Goal: Task Accomplishment & Management: Manage account settings

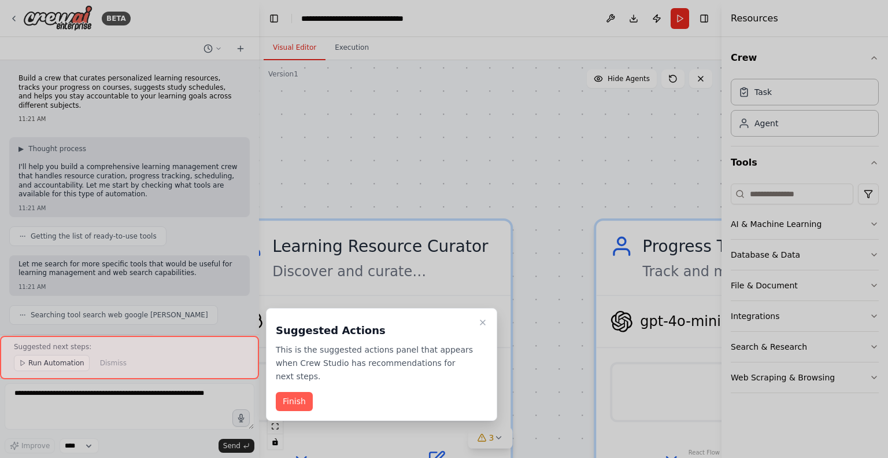
scroll to position [953, 0]
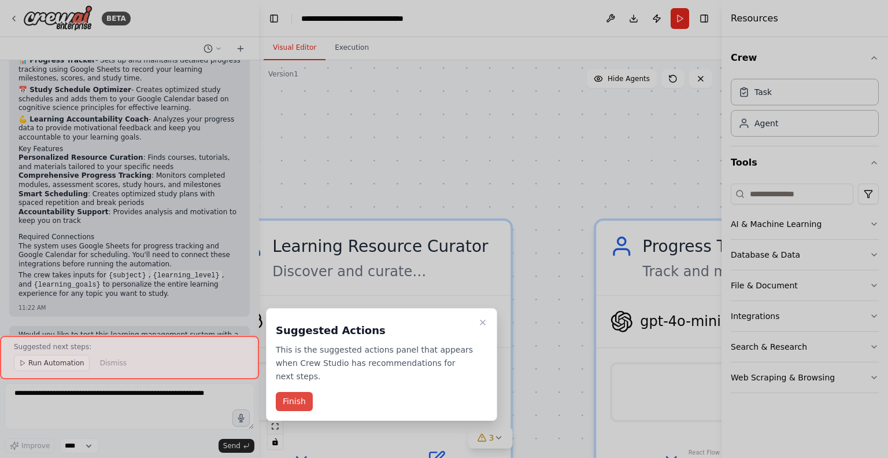
click at [291, 392] on button "Finish" at bounding box center [294, 401] width 37 height 19
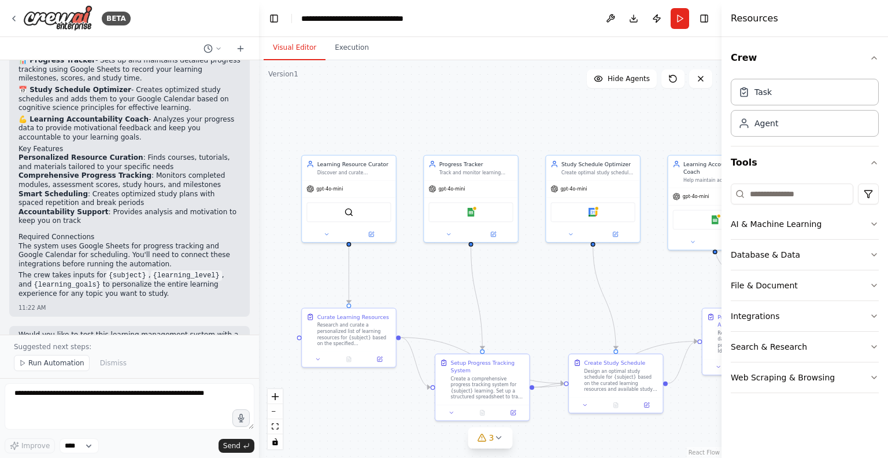
drag, startPoint x: 372, startPoint y: 221, endPoint x: 364, endPoint y: 65, distance: 155.8
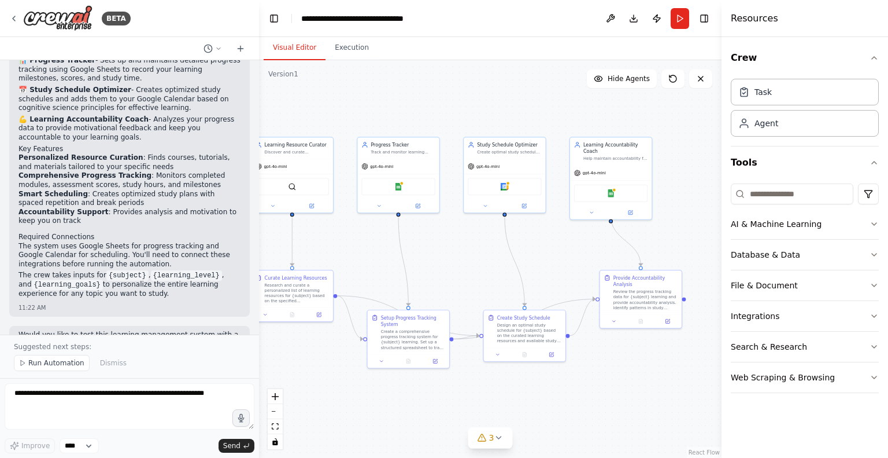
drag, startPoint x: 441, startPoint y: 220, endPoint x: 431, endPoint y: 213, distance: 12.0
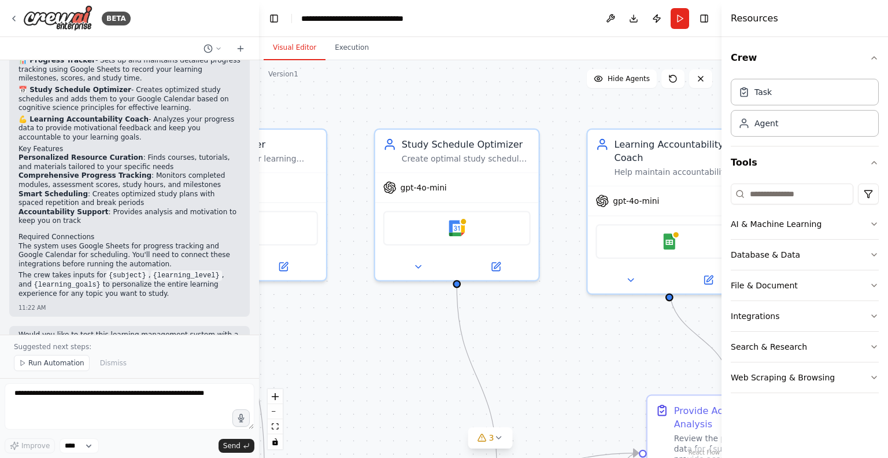
drag, startPoint x: 528, startPoint y: 264, endPoint x: 429, endPoint y: 321, distance: 114.8
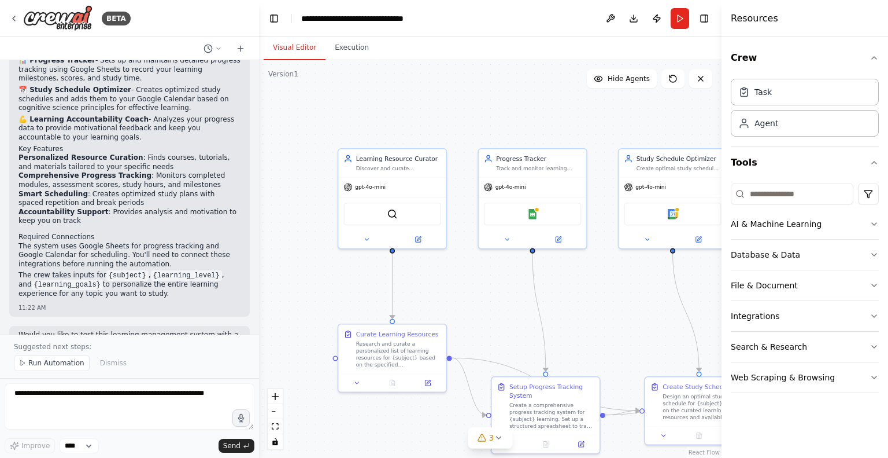
drag, startPoint x: 424, startPoint y: 257, endPoint x: 628, endPoint y: 274, distance: 204.3
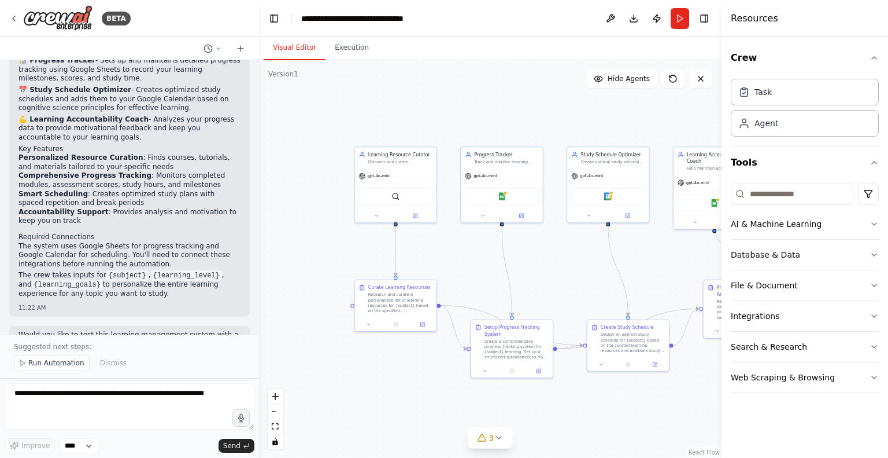
drag, startPoint x: 580, startPoint y: 259, endPoint x: 533, endPoint y: 247, distance: 49.0
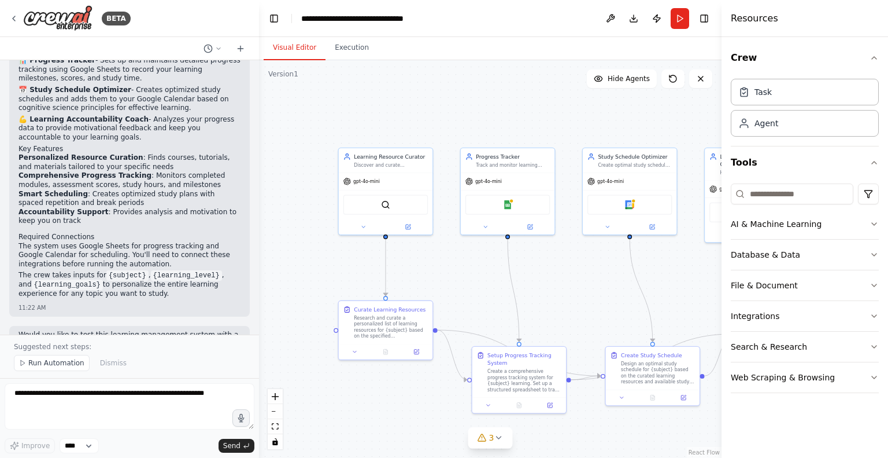
click at [340, 140] on div ".deletable-edge-delete-btn { width: 20px; height: 20px; border: 0px solid #ffff…" at bounding box center [490, 258] width 463 height 397
click at [382, 182] on div "gpt-4o-mini" at bounding box center [386, 182] width 94 height 17
click at [370, 160] on div "Learning Resource Curator" at bounding box center [391, 157] width 74 height 8
click at [363, 227] on icon at bounding box center [363, 228] width 3 height 2
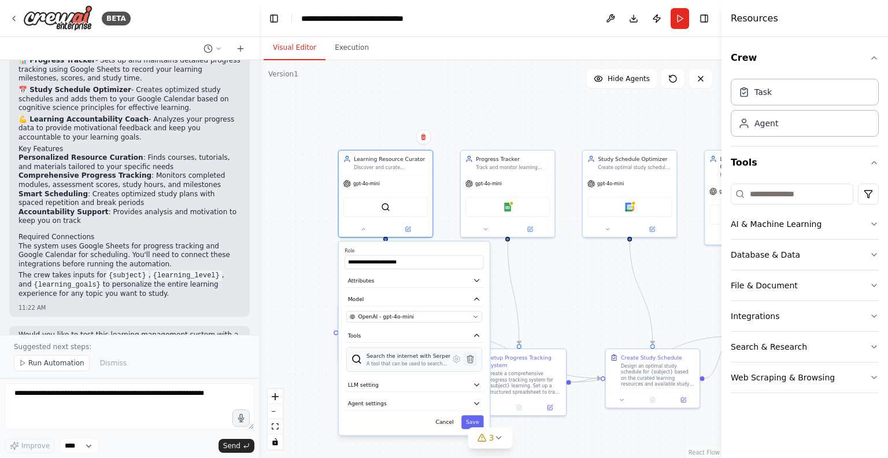
click at [473, 361] on icon at bounding box center [470, 358] width 9 height 9
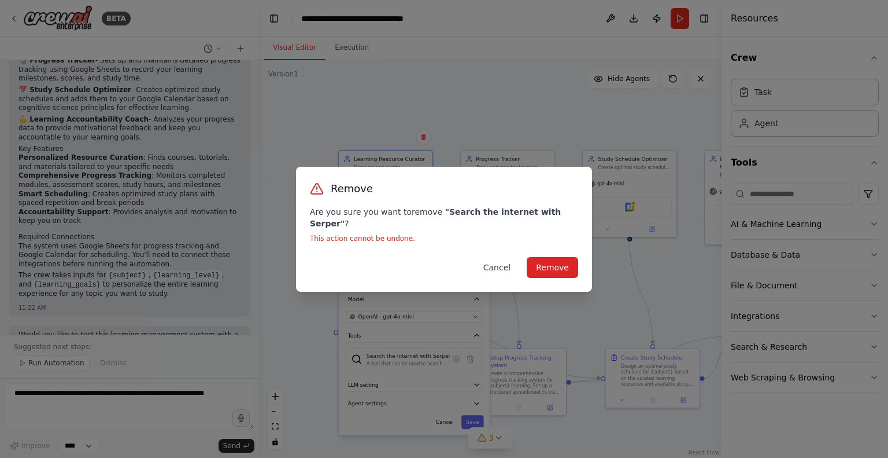
click at [501, 265] on button "Cancel" at bounding box center [497, 267] width 46 height 21
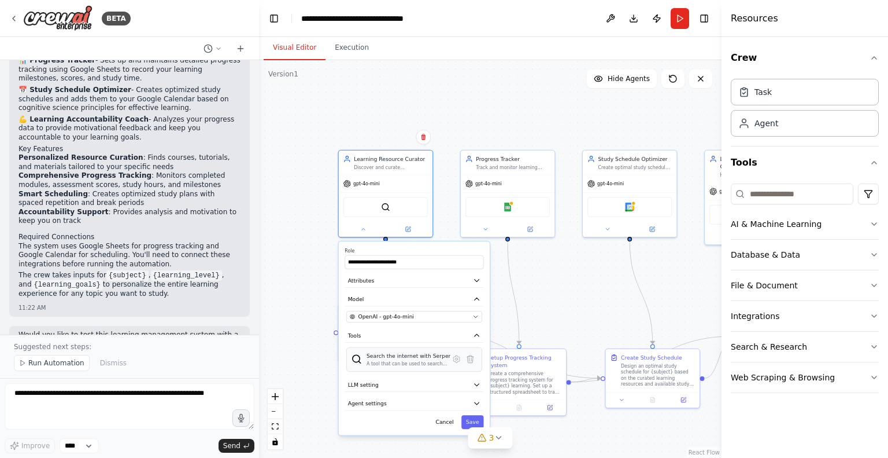
click at [414, 363] on div "A tool that can be used to search the internet with a search_query. Supports di…" at bounding box center [409, 363] width 84 height 6
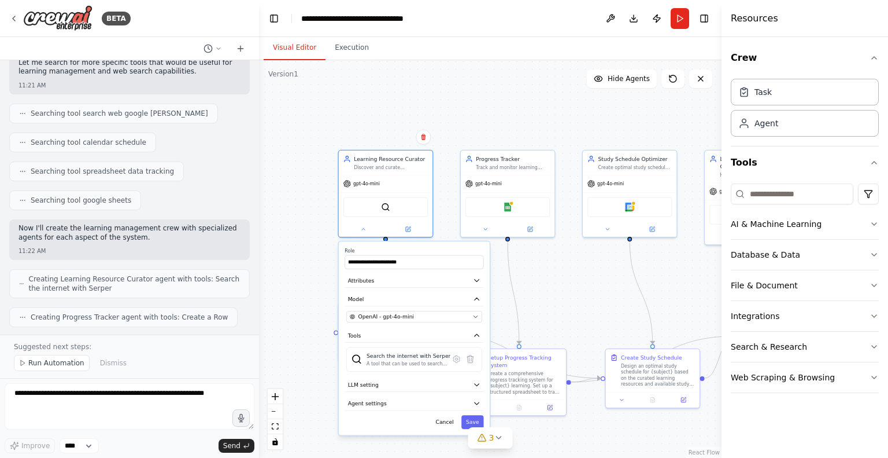
scroll to position [0, 0]
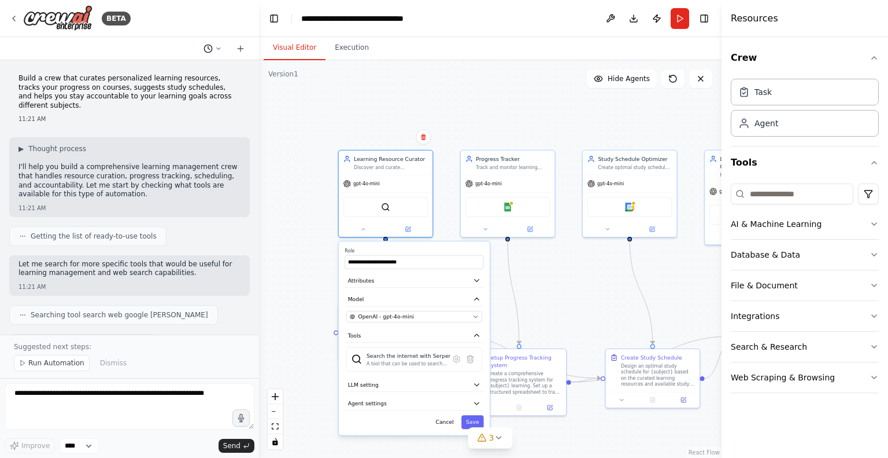
click at [217, 51] on icon at bounding box center [218, 48] width 7 height 7
drag, startPoint x: 188, startPoint y: 48, endPoint x: 243, endPoint y: 46, distance: 55.0
click at [189, 48] on div at bounding box center [129, 229] width 259 height 458
click at [212, 46] on icon at bounding box center [208, 48] width 9 height 9
click at [190, 73] on span "Build a crew that curates personalized learning resources, tracks your progress…" at bounding box center [163, 72] width 75 height 9
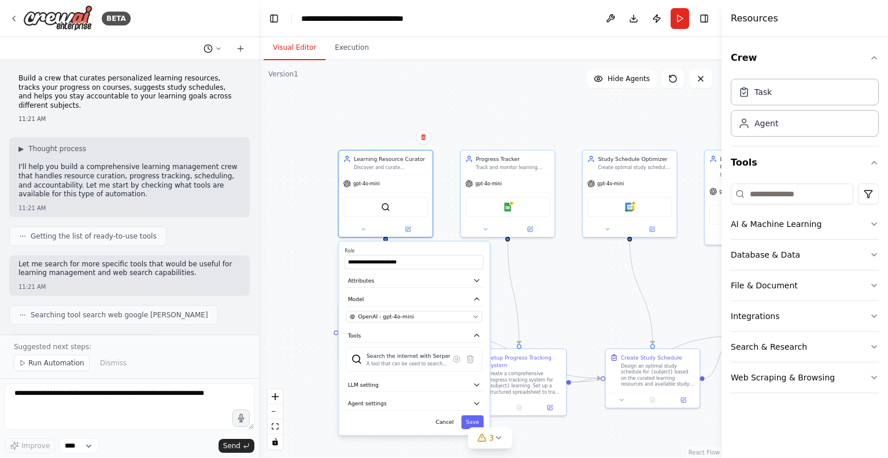
click at [211, 50] on circle at bounding box center [208, 49] width 8 height 8
click at [95, 273] on div at bounding box center [129, 229] width 259 height 458
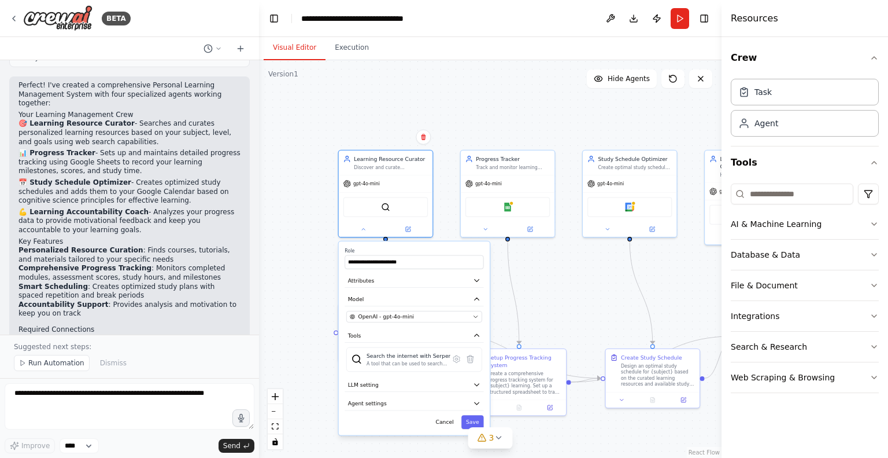
scroll to position [953, 0]
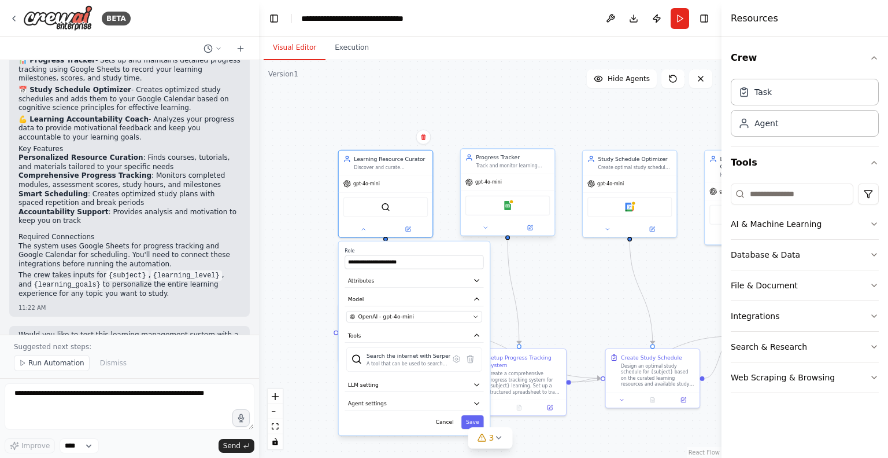
click at [501, 174] on div "gpt-4o-mini Google Sheets" at bounding box center [508, 205] width 94 height 62
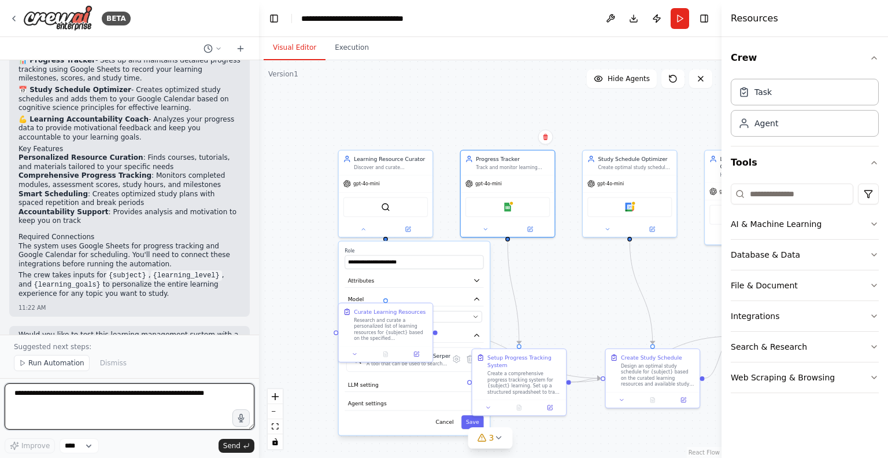
click at [142, 398] on textarea at bounding box center [130, 406] width 250 height 46
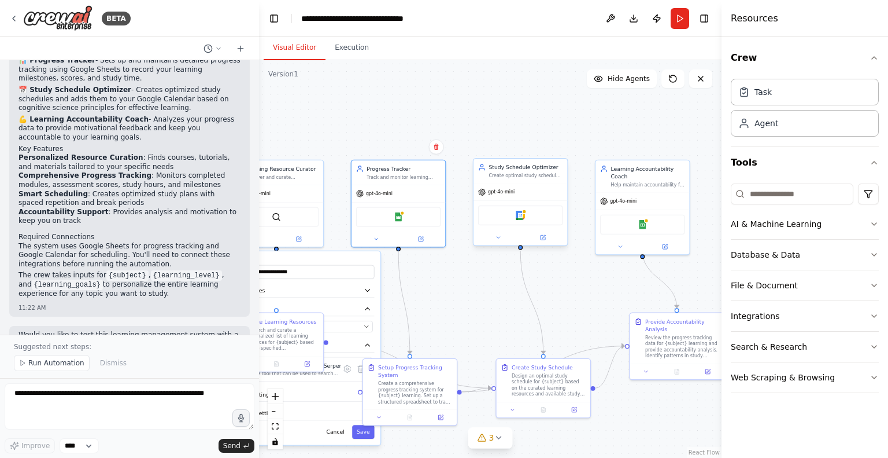
drag, startPoint x: 530, startPoint y: 146, endPoint x: 477, endPoint y: 171, distance: 58.2
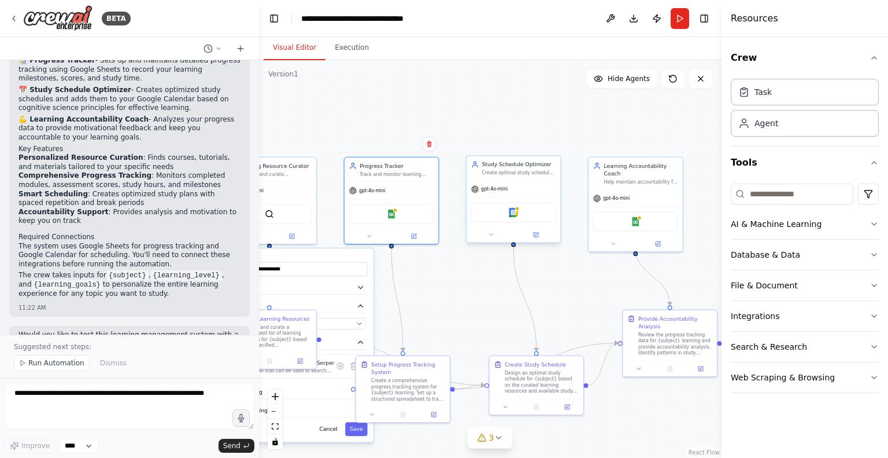
click at [519, 191] on div "gpt-4o-mini" at bounding box center [514, 188] width 94 height 17
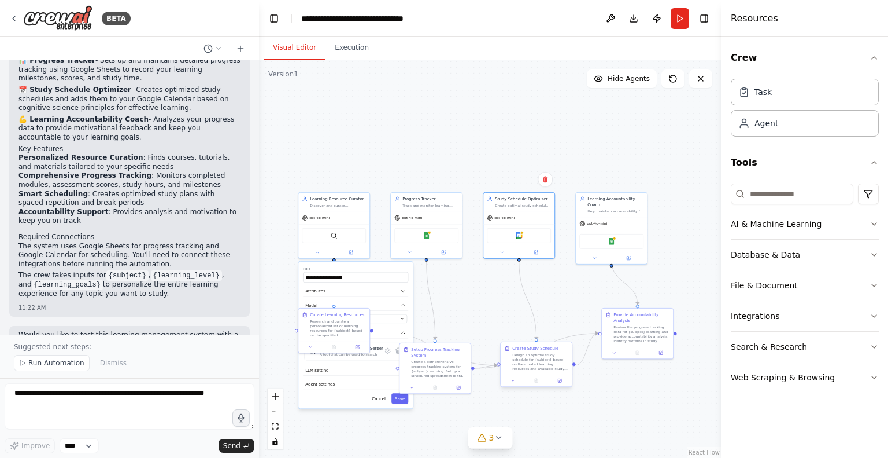
click at [530, 359] on div "Design an optimal study schedule for {subject} based on the curated learning re…" at bounding box center [540, 361] width 56 height 19
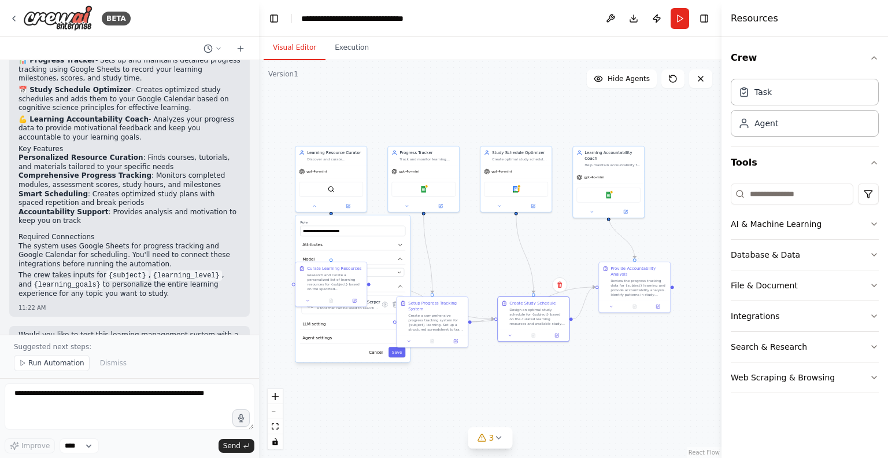
drag, startPoint x: 481, startPoint y: 311, endPoint x: 479, endPoint y: 253, distance: 58.4
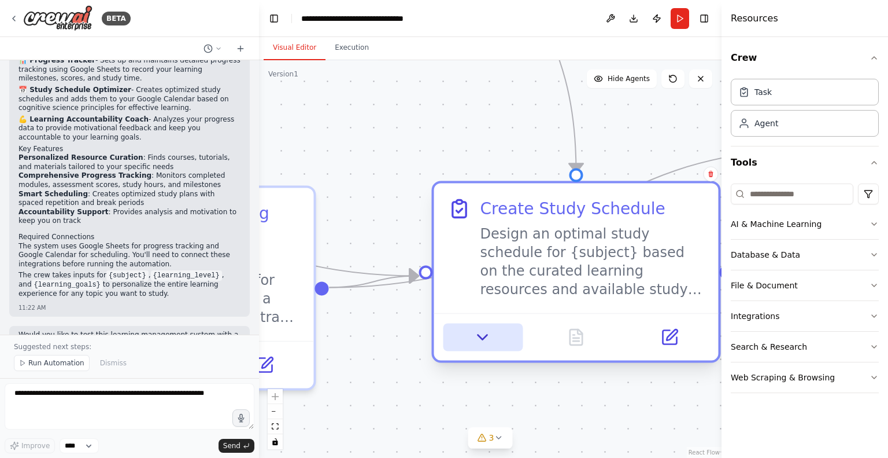
click at [478, 333] on icon at bounding box center [483, 336] width 19 height 19
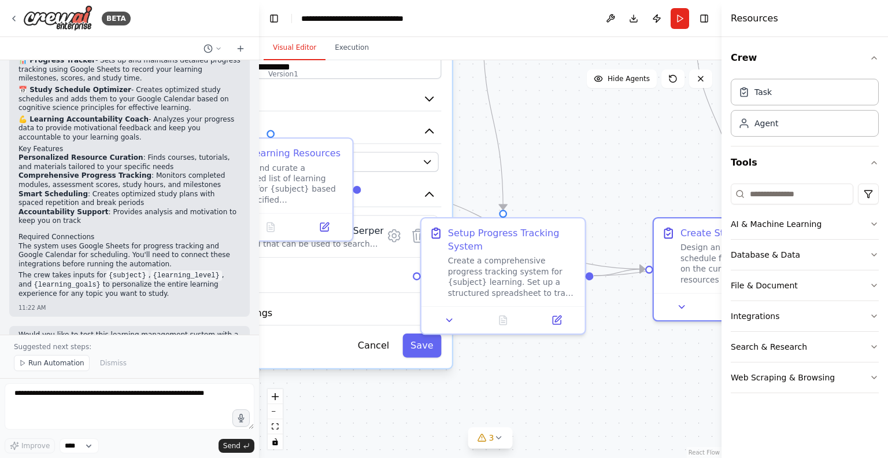
drag, startPoint x: 443, startPoint y: 246, endPoint x: 639, endPoint y: 215, distance: 198.5
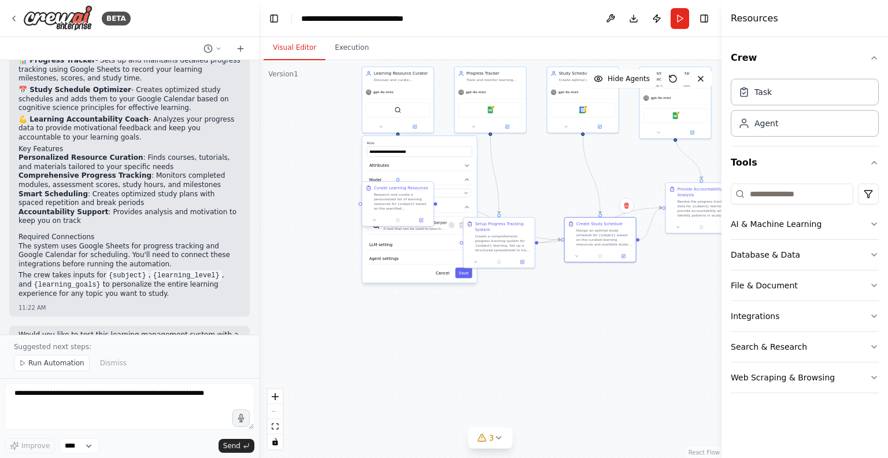
drag, startPoint x: 409, startPoint y: 202, endPoint x: 403, endPoint y: 201, distance: 6.5
click at [409, 202] on div "Research and curate a personalized list of learning resources for {subject} bas…" at bounding box center [402, 201] width 56 height 19
click at [438, 160] on button "Attributes" at bounding box center [419, 165] width 105 height 11
click at [449, 276] on button "Cancel" at bounding box center [443, 272] width 21 height 10
click at [444, 275] on button "Cancel" at bounding box center [443, 272] width 21 height 10
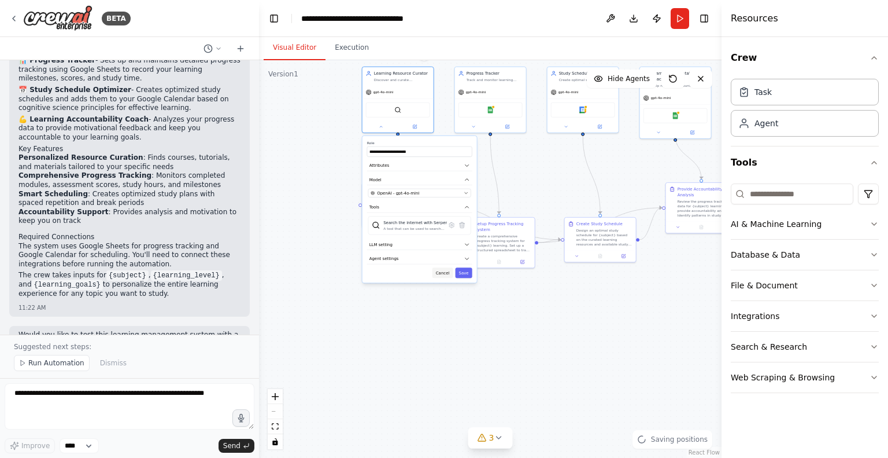
click at [444, 272] on button "Cancel" at bounding box center [443, 272] width 21 height 10
click at [389, 211] on div "Curate Learning Resources Research and curate a personalized list of learning r…" at bounding box center [398, 198] width 71 height 32
click at [401, 153] on div ".deletable-edge-delete-btn { width: 20px; height: 20px; border: 0px solid #ffff…" at bounding box center [490, 258] width 463 height 397
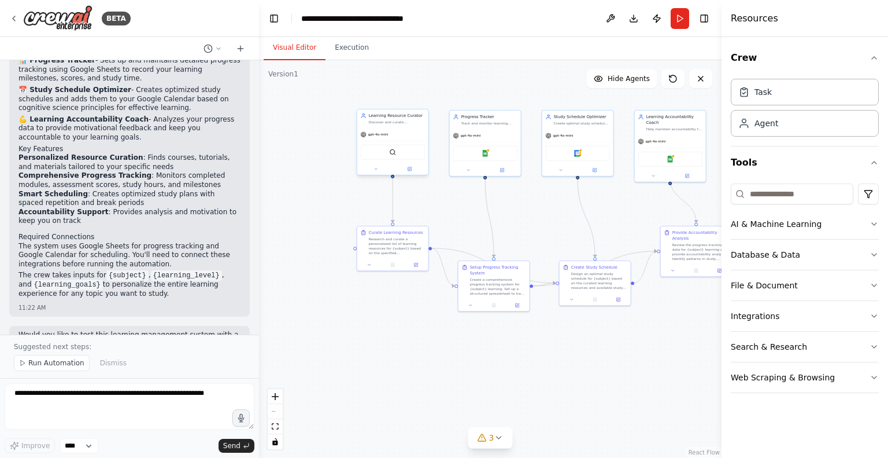
drag, startPoint x: 394, startPoint y: 153, endPoint x: 384, endPoint y: 139, distance: 17.5
click at [388, 193] on div ".deletable-edge-delete-btn { width: 20px; height: 20px; border: 0px solid #ffff…" at bounding box center [490, 258] width 463 height 397
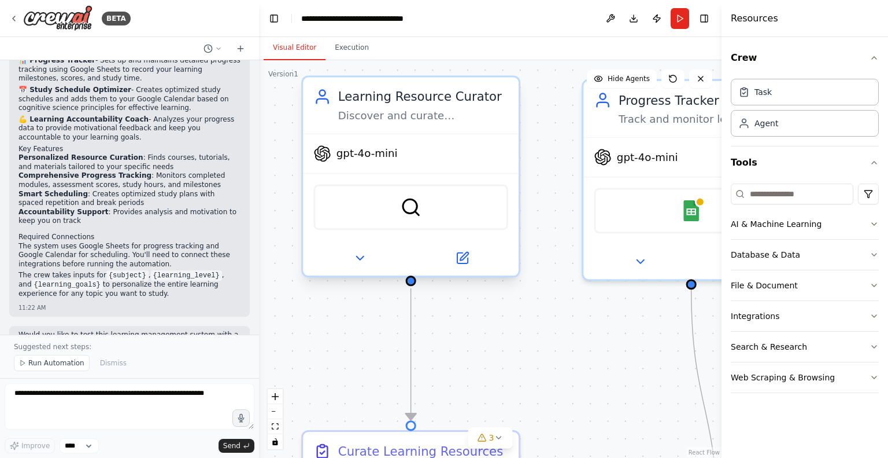
drag, startPoint x: 388, startPoint y: 173, endPoint x: 396, endPoint y: 217, distance: 44.7
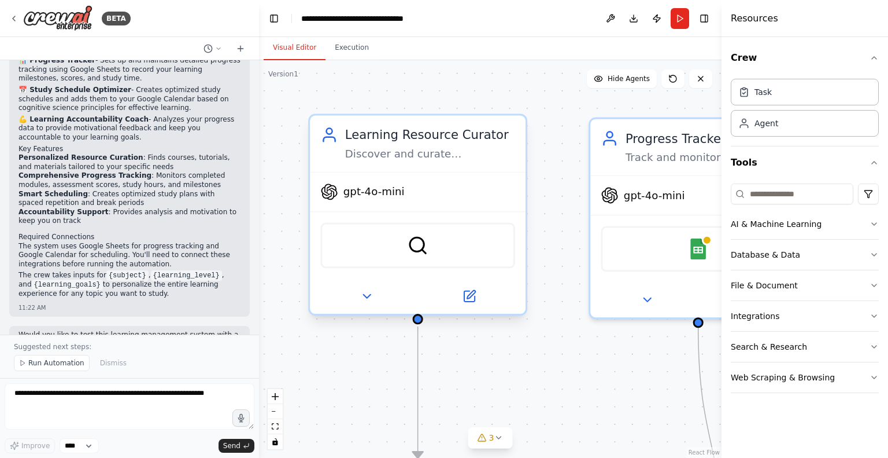
click at [394, 211] on div "SerperDevTool" at bounding box center [418, 245] width 216 height 68
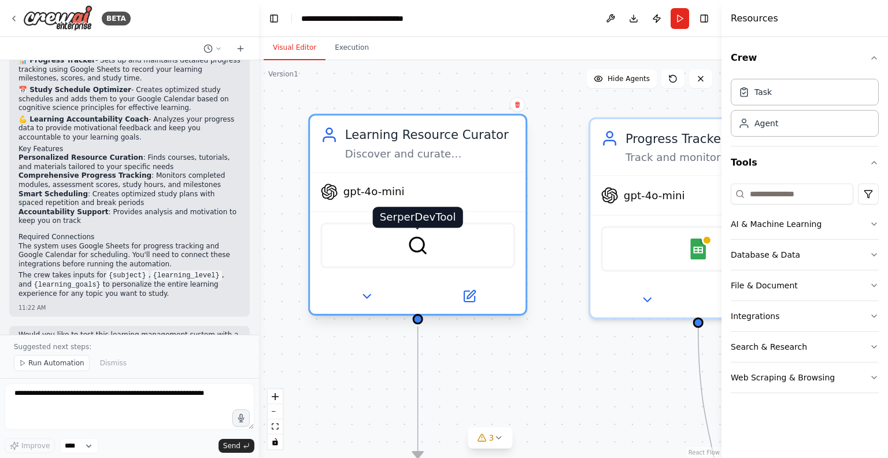
click at [408, 238] on img at bounding box center [417, 245] width 21 height 21
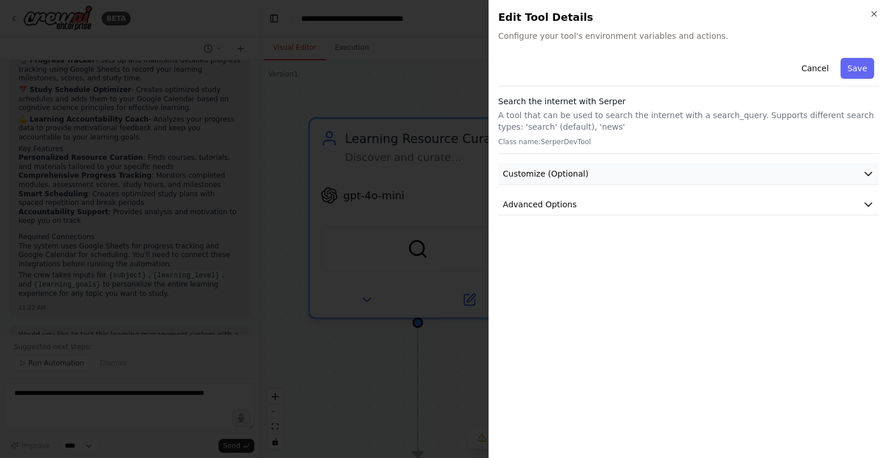
click at [553, 178] on span "Customize (Optional)" at bounding box center [546, 174] width 86 height 12
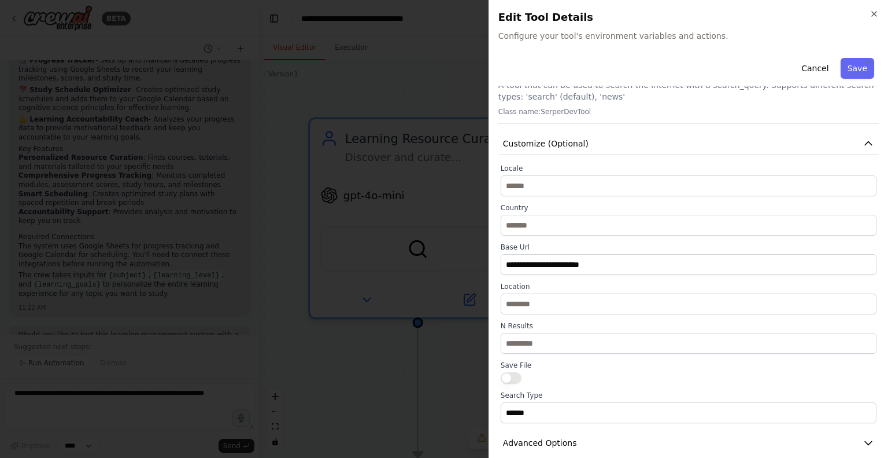
scroll to position [44, 0]
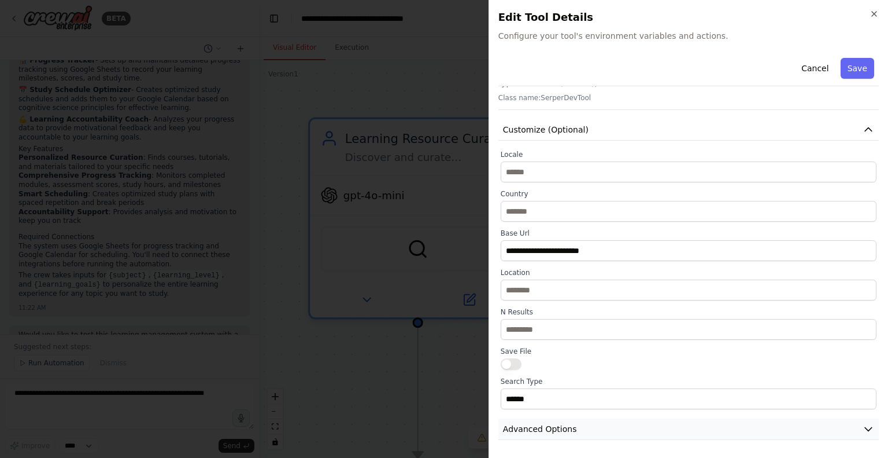
click at [567, 418] on button "Advanced Options" at bounding box center [689, 428] width 381 height 21
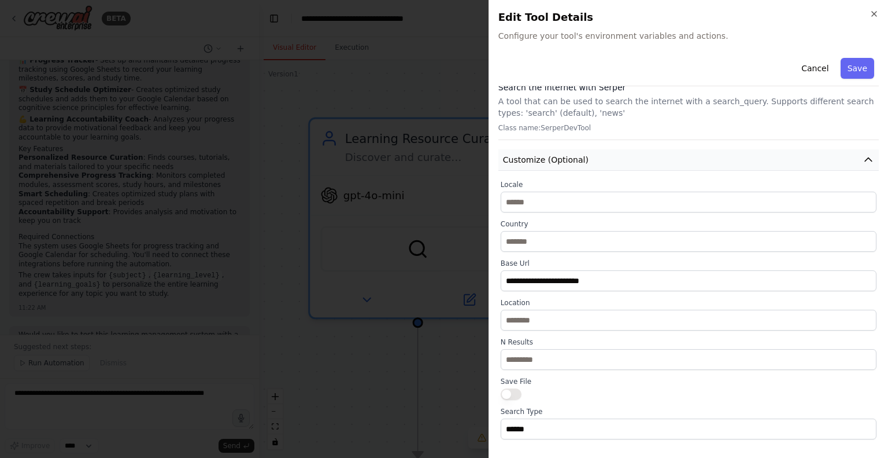
scroll to position [0, 0]
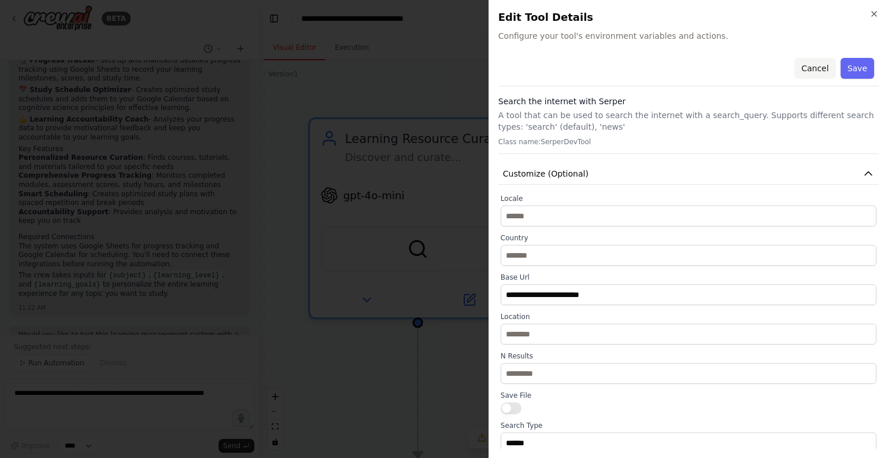
click at [819, 71] on button "Cancel" at bounding box center [815, 68] width 41 height 21
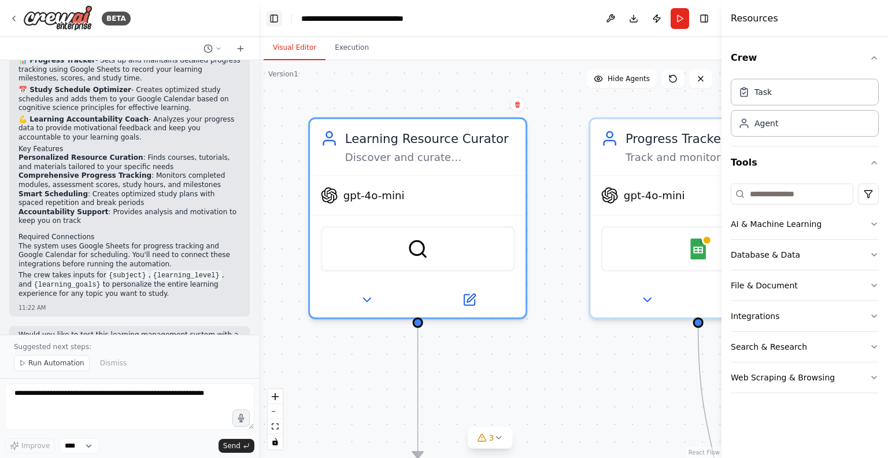
click at [271, 18] on button "Toggle Left Sidebar" at bounding box center [274, 18] width 16 height 16
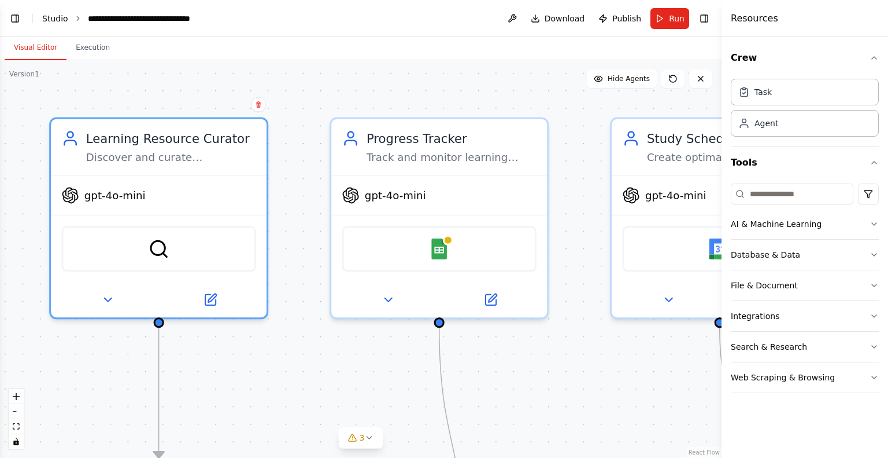
click at [45, 23] on link "Studio" at bounding box center [55, 18] width 26 height 9
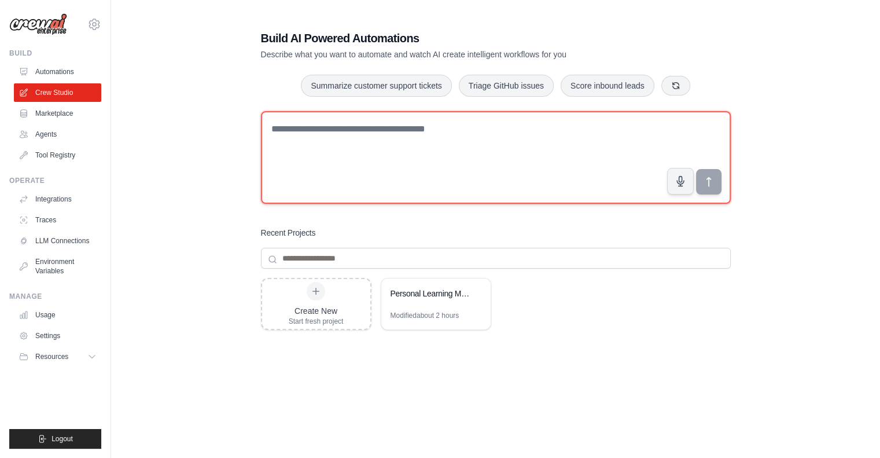
click at [343, 136] on textarea at bounding box center [496, 157] width 470 height 93
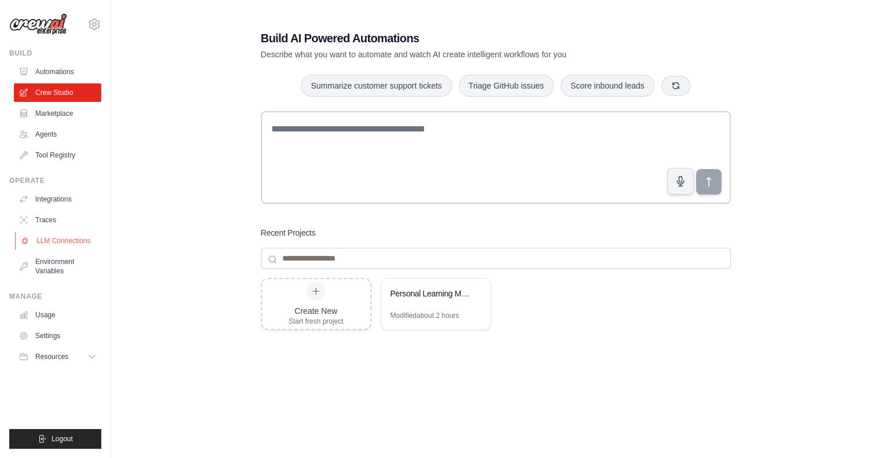
click at [44, 238] on link "LLM Connections" at bounding box center [58, 240] width 87 height 19
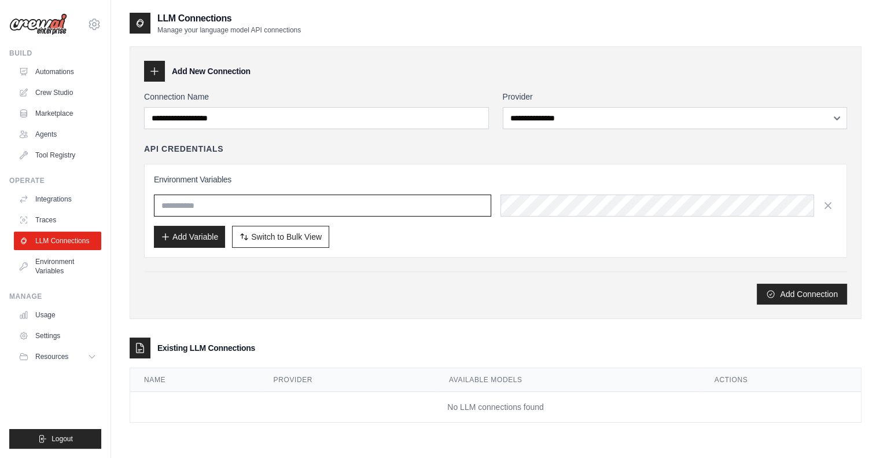
click at [208, 205] on input "text" at bounding box center [322, 205] width 337 height 22
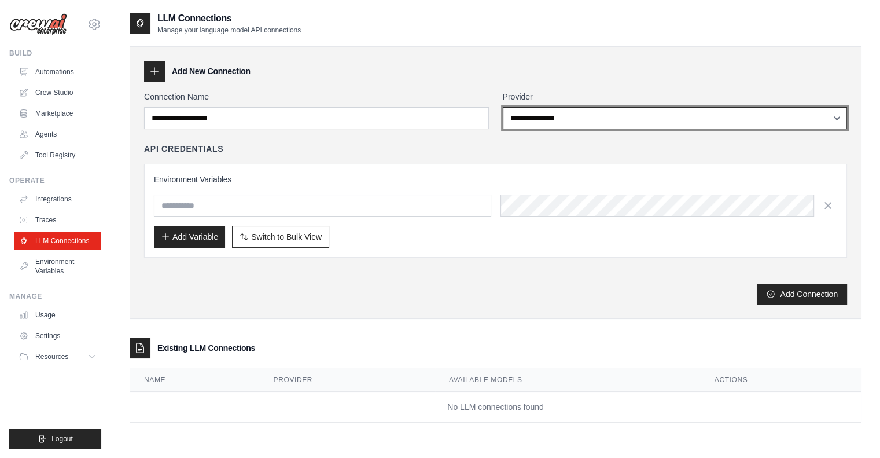
click at [576, 125] on select "**********" at bounding box center [675, 118] width 345 height 22
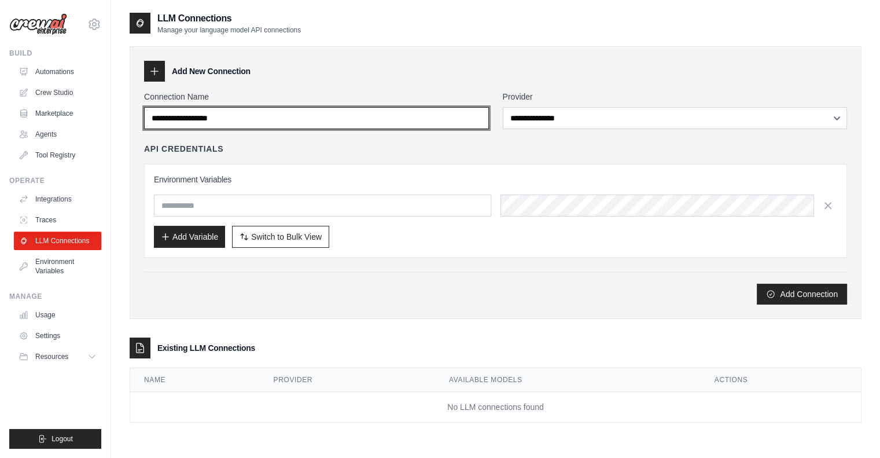
click at [447, 122] on input "Connection Name" at bounding box center [316, 118] width 345 height 22
click at [421, 123] on input "Connection Name" at bounding box center [316, 118] width 345 height 22
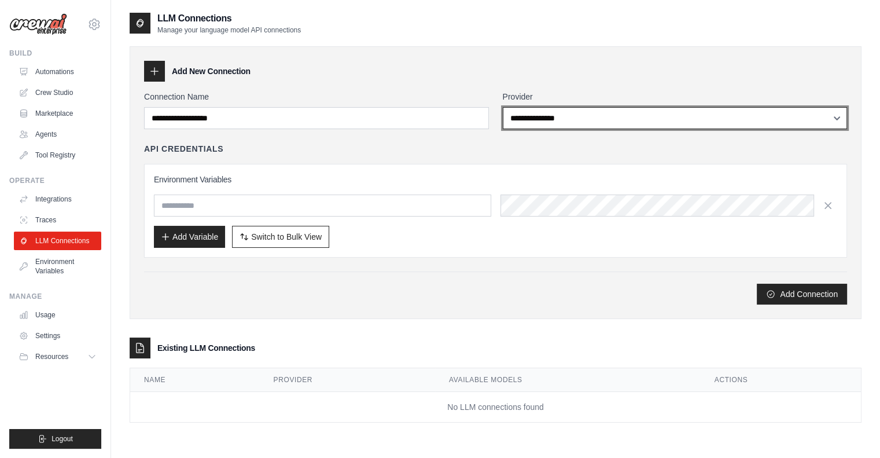
click at [585, 114] on select "**********" at bounding box center [675, 118] width 345 height 22
select select "******"
click at [503, 107] on select "**********" at bounding box center [675, 118] width 345 height 22
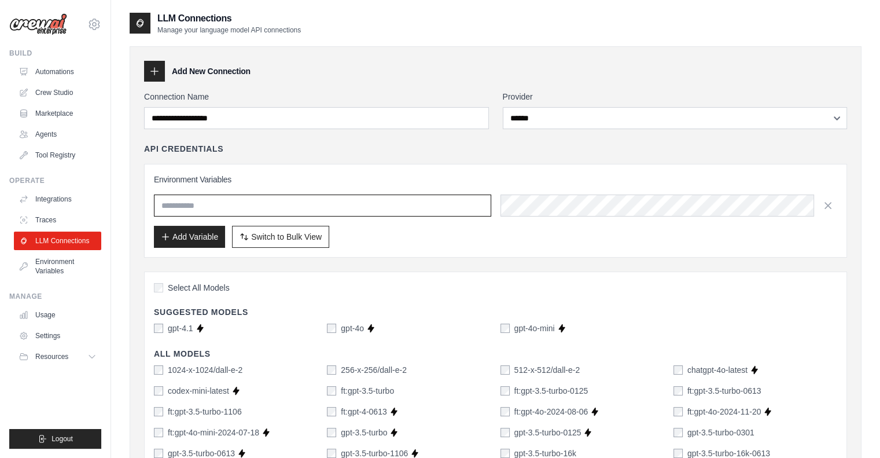
click at [305, 201] on input "text" at bounding box center [322, 205] width 337 height 22
click at [208, 204] on input "text" at bounding box center [322, 205] width 337 height 22
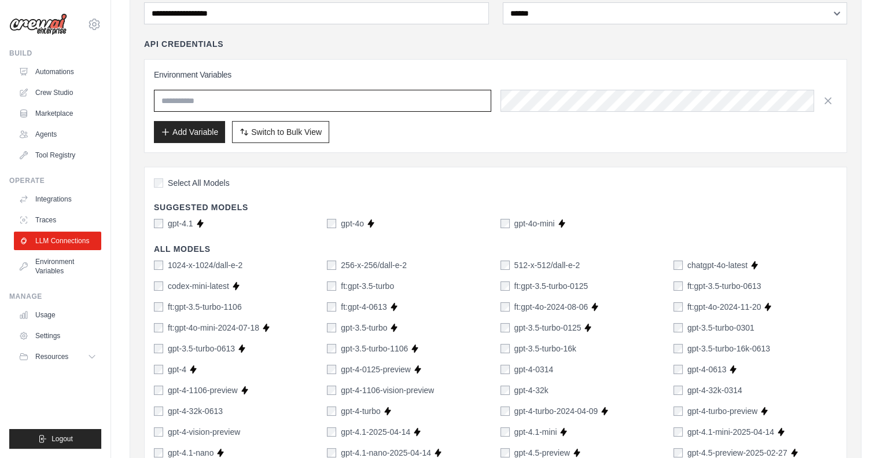
scroll to position [116, 0]
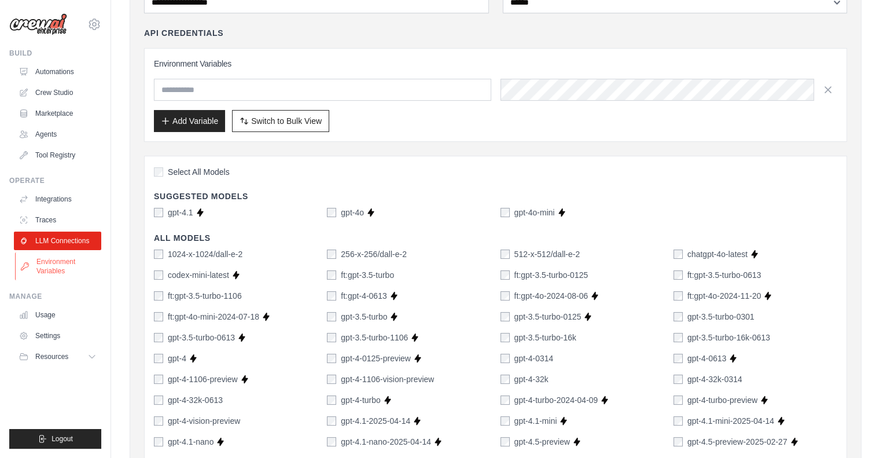
click at [84, 265] on link "Environment Variables" at bounding box center [58, 266] width 87 height 28
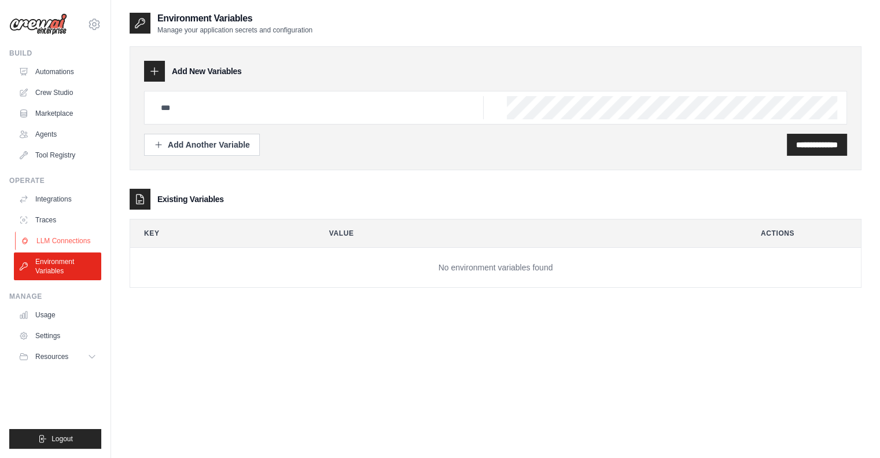
click at [72, 241] on link "LLM Connections" at bounding box center [58, 240] width 87 height 19
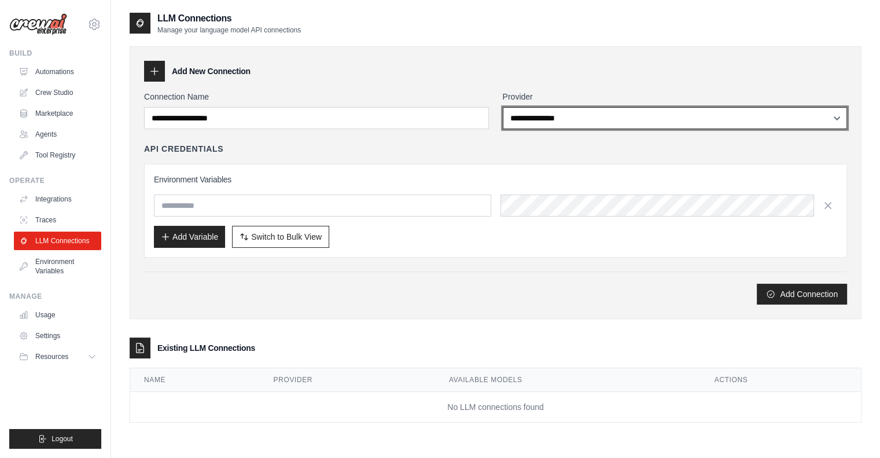
click at [527, 116] on select "**********" at bounding box center [675, 118] width 345 height 22
select select "******"
click at [503, 107] on select "**********" at bounding box center [675, 118] width 345 height 22
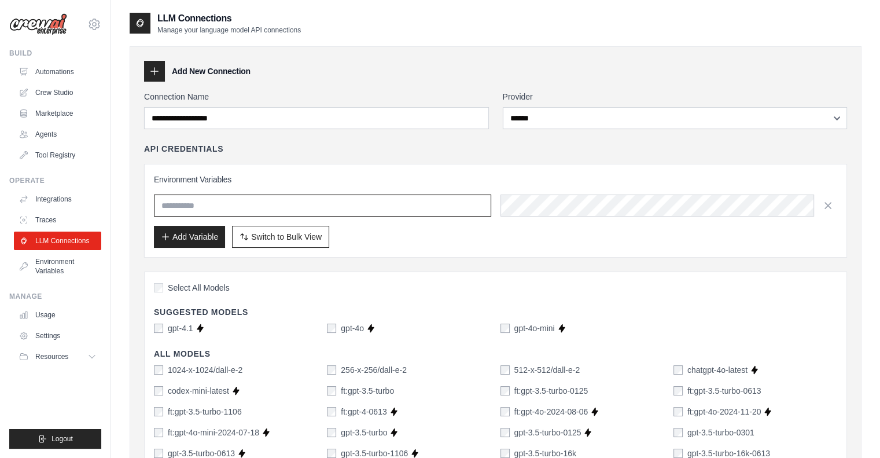
click at [352, 213] on input "text" at bounding box center [322, 205] width 337 height 22
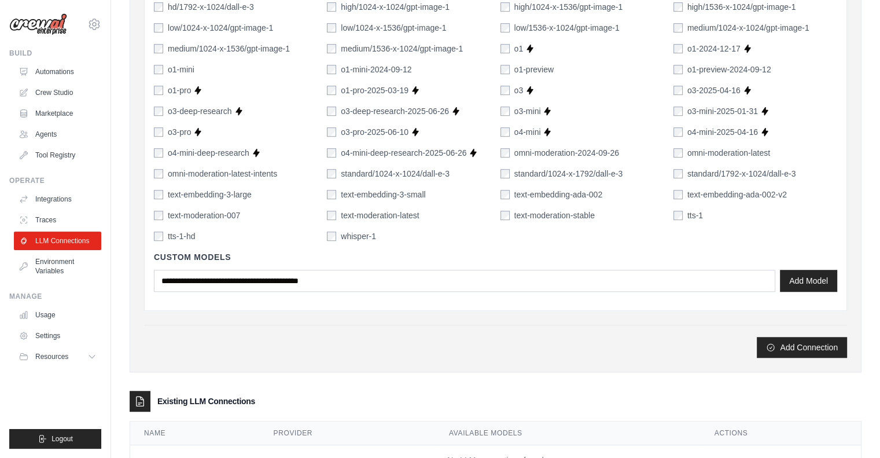
scroll to position [804, 0]
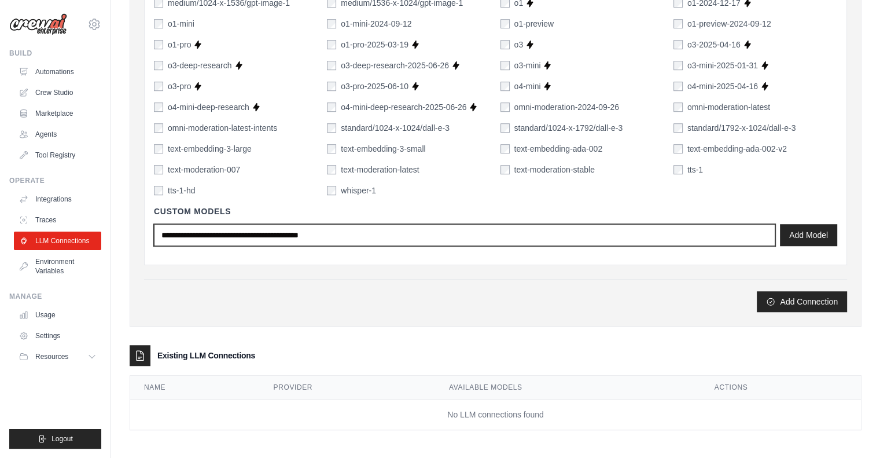
click at [313, 232] on input "text" at bounding box center [464, 235] width 621 height 22
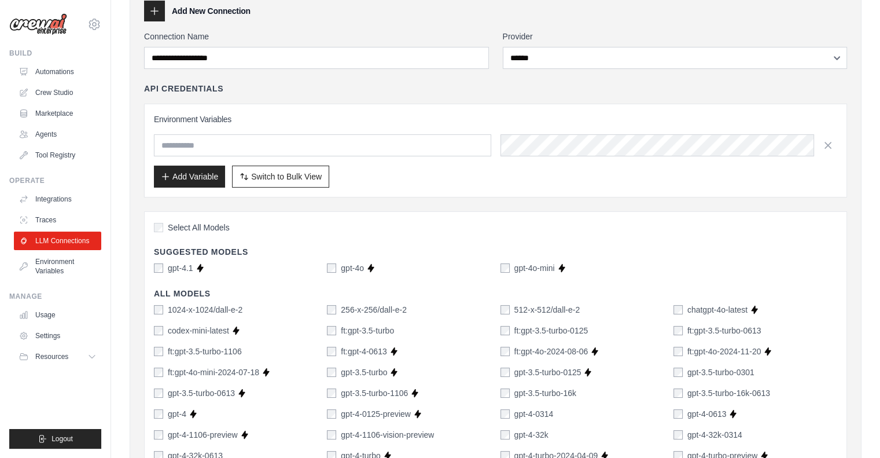
scroll to position [0, 0]
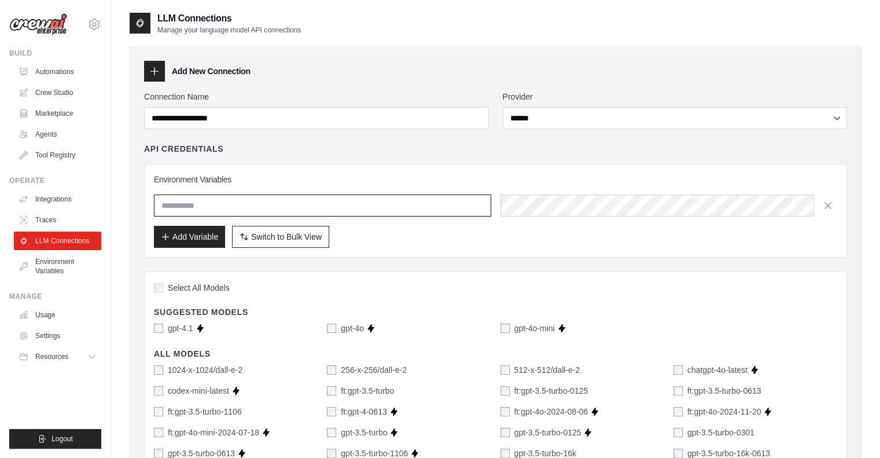
click at [213, 209] on input "text" at bounding box center [322, 205] width 337 height 22
click at [185, 204] on input "text" at bounding box center [322, 205] width 337 height 22
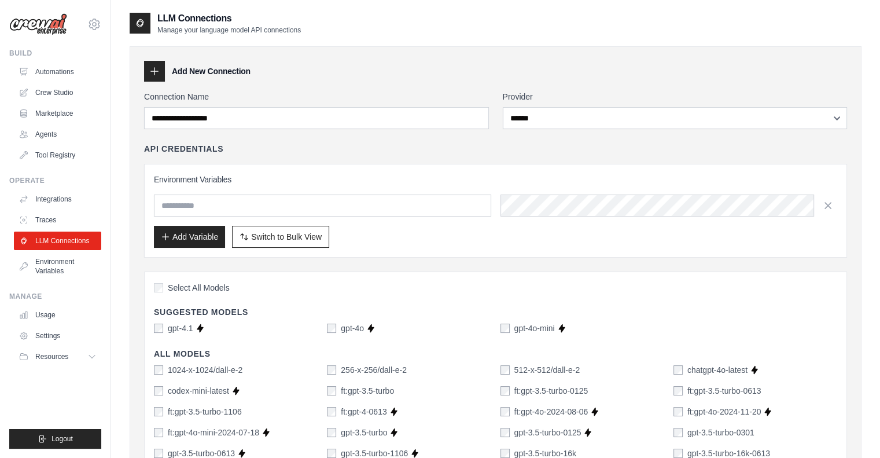
click at [176, 147] on h4 "API Credentials" at bounding box center [183, 149] width 79 height 12
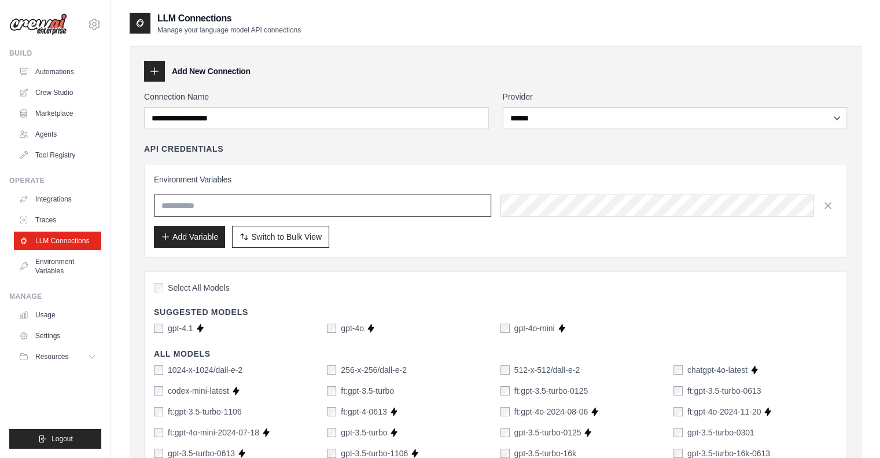
click at [221, 205] on input "text" at bounding box center [322, 205] width 337 height 22
paste input "**********"
type input "**********"
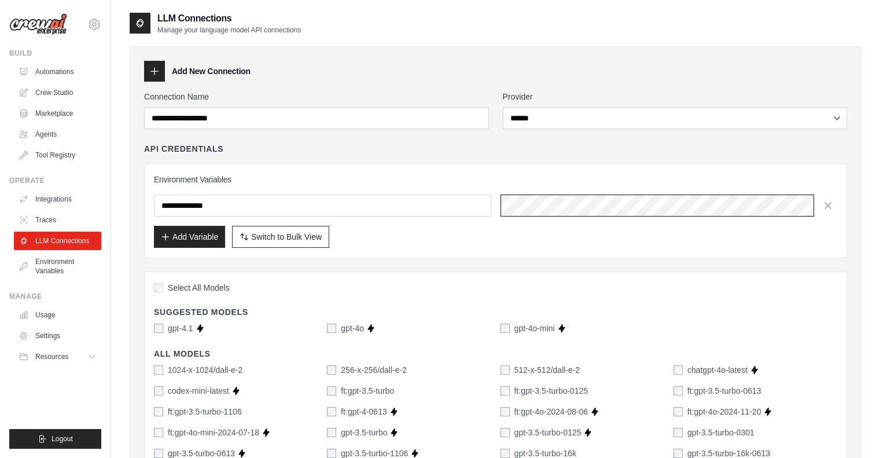
scroll to position [0, 430]
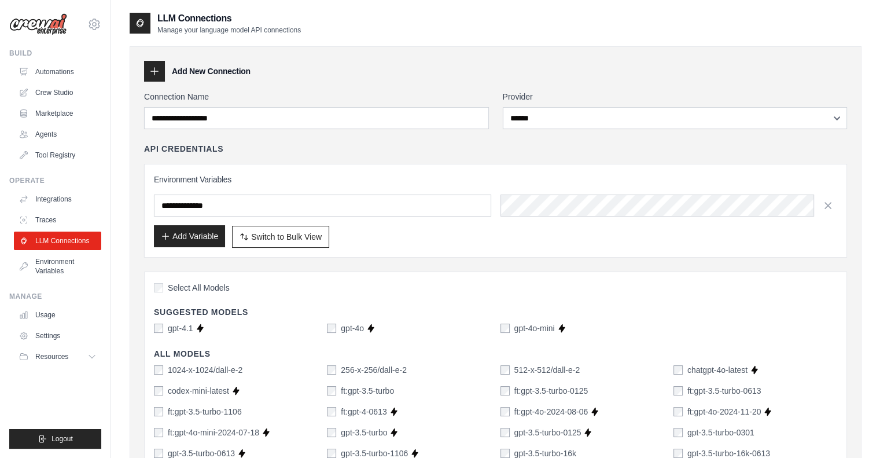
click at [176, 244] on button "Add Variable" at bounding box center [189, 236] width 71 height 22
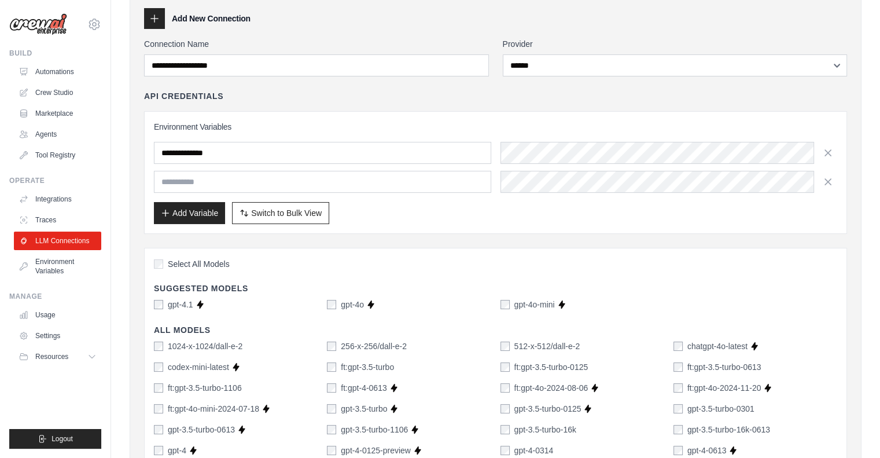
scroll to position [116, 0]
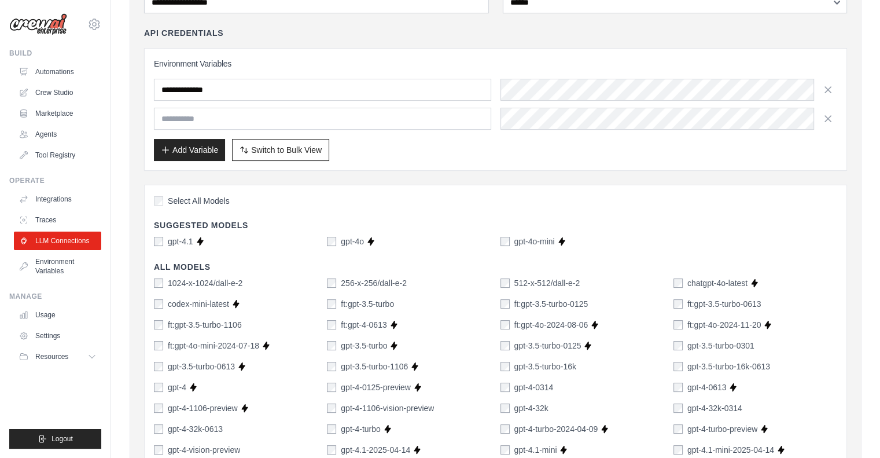
click at [831, 120] on button "button" at bounding box center [827, 118] width 19 height 19
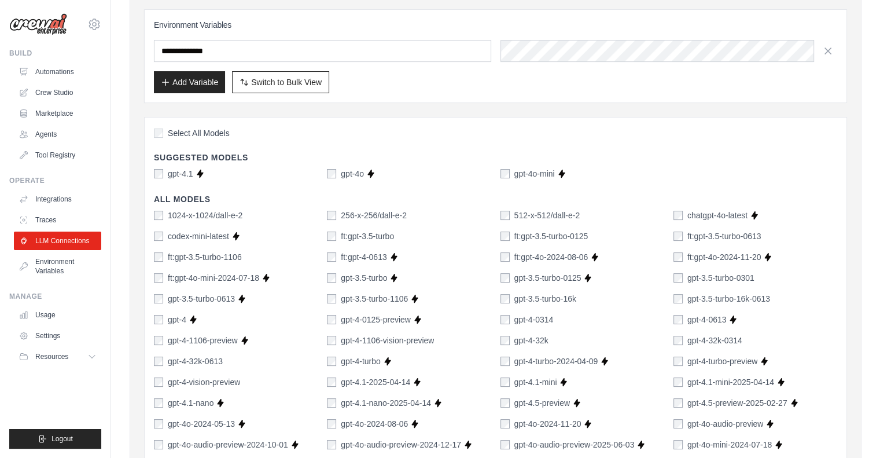
scroll to position [174, 0]
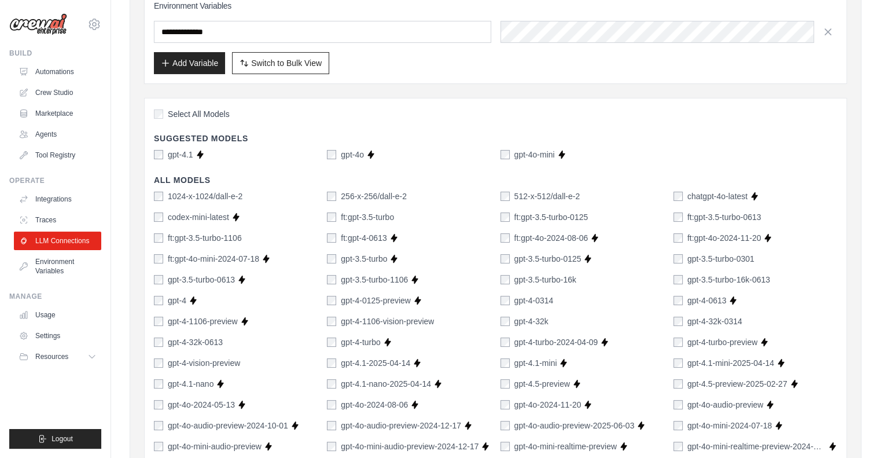
click at [161, 115] on label "Select All Models" at bounding box center [192, 114] width 76 height 12
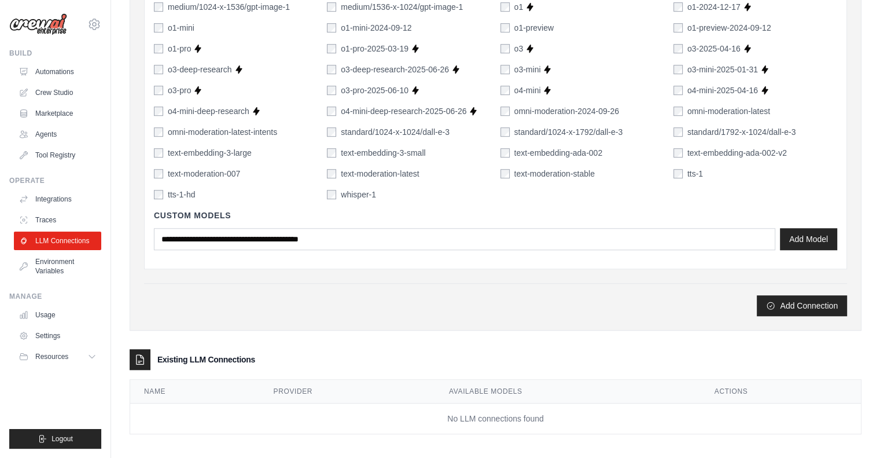
scroll to position [804, 0]
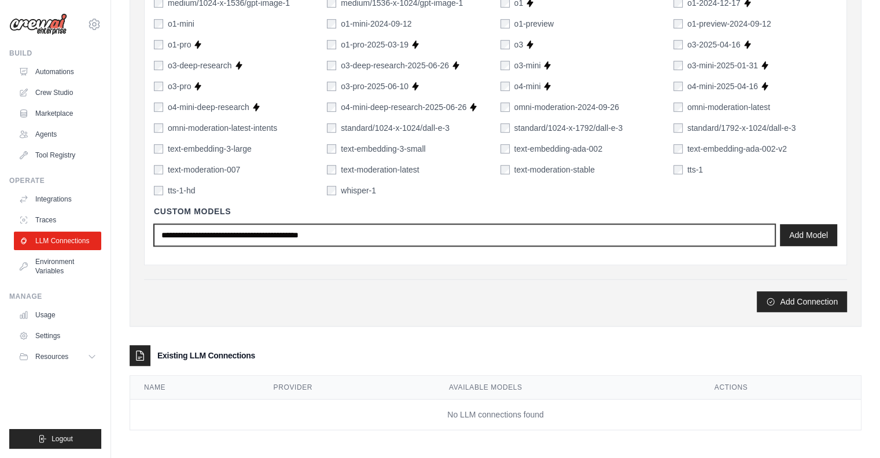
click at [392, 230] on input "text" at bounding box center [464, 235] width 621 height 22
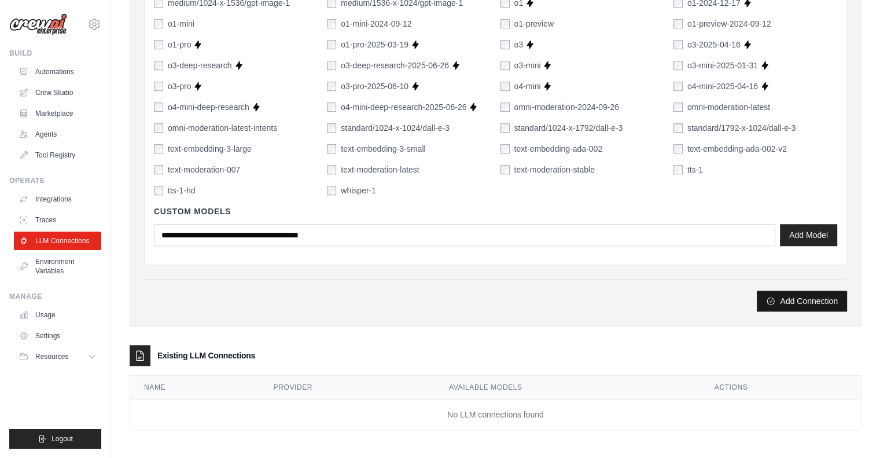
click at [768, 297] on icon "submit" at bounding box center [770, 300] width 9 height 9
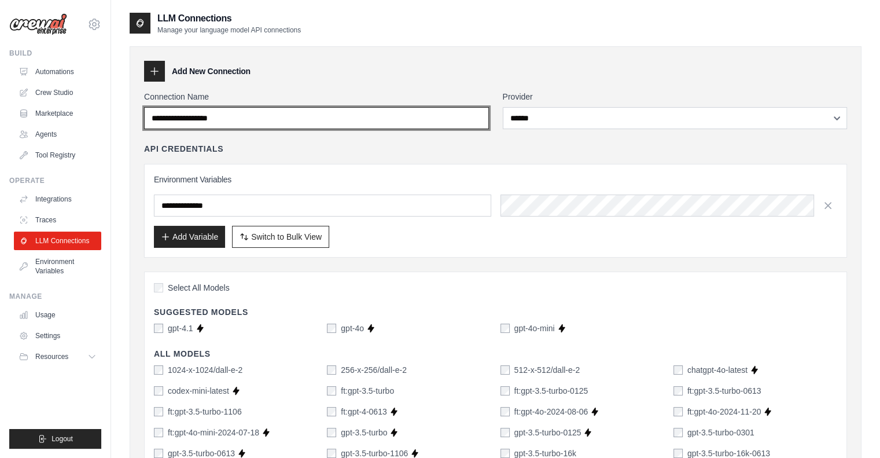
scroll to position [0, 0]
click at [273, 120] on input "Connection Name" at bounding box center [316, 118] width 345 height 22
click at [271, 116] on input "Connection Name" at bounding box center [316, 118] width 345 height 22
drag, startPoint x: 270, startPoint y: 116, endPoint x: 242, endPoint y: 114, distance: 27.9
click at [266, 114] on input "Connection Name" at bounding box center [316, 118] width 345 height 22
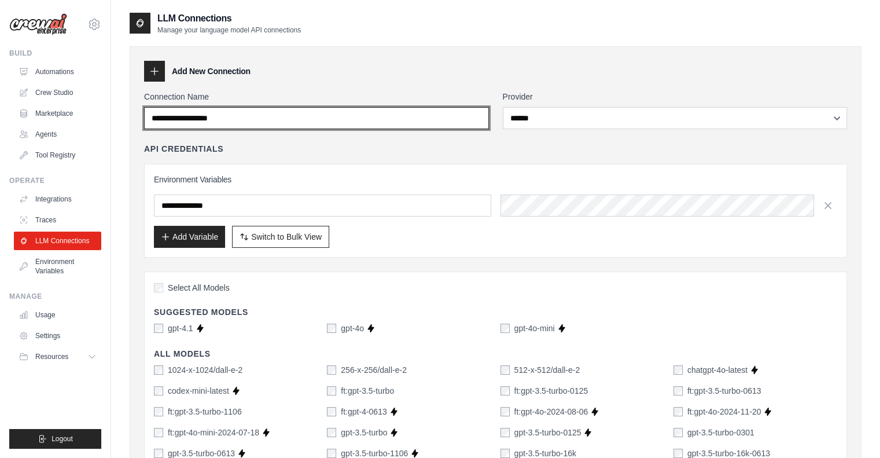
click at [230, 117] on input "Connection Name" at bounding box center [316, 118] width 345 height 22
click at [229, 117] on input "Connection Name" at bounding box center [316, 118] width 345 height 22
type input "******"
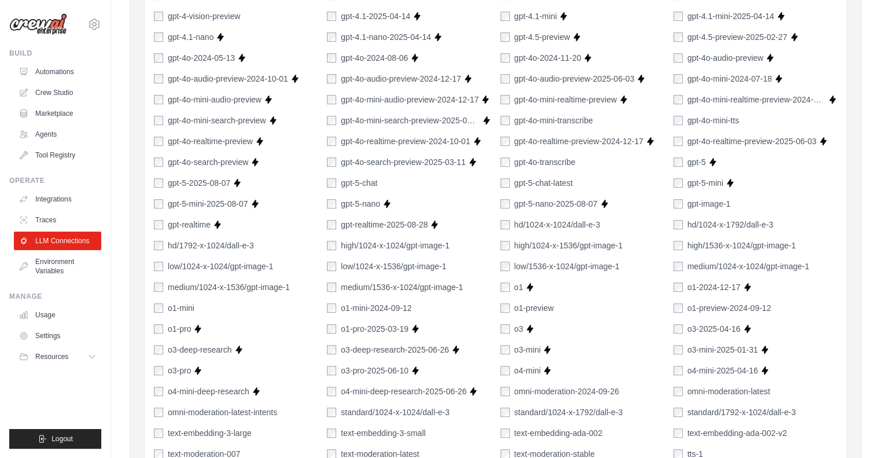
scroll to position [62, 0]
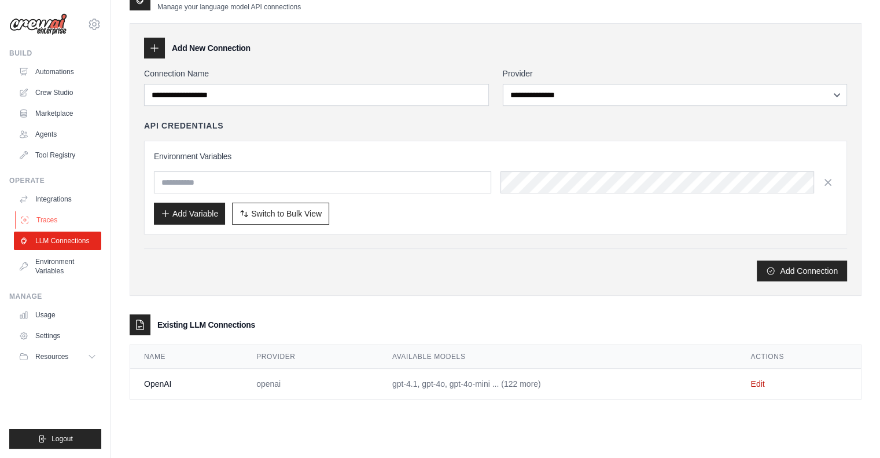
click at [46, 212] on link "Traces" at bounding box center [58, 220] width 87 height 19
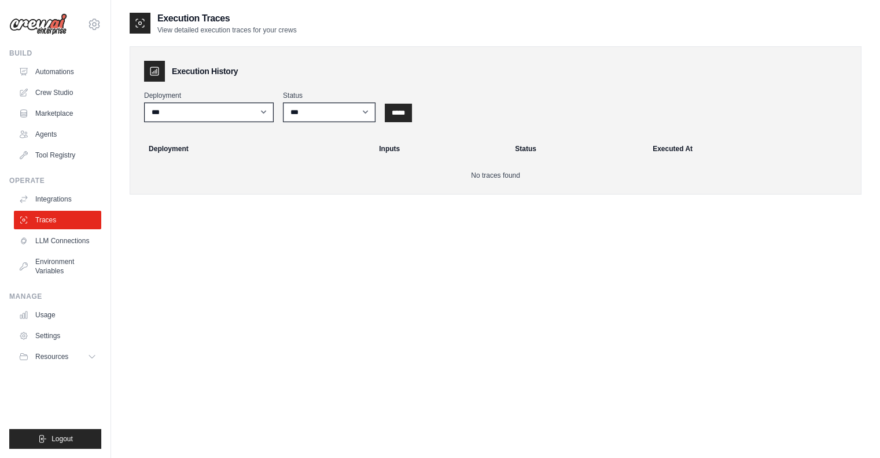
click at [52, 190] on link "Integrations" at bounding box center [57, 199] width 87 height 19
click at [53, 190] on link "Integrations" at bounding box center [58, 199] width 87 height 19
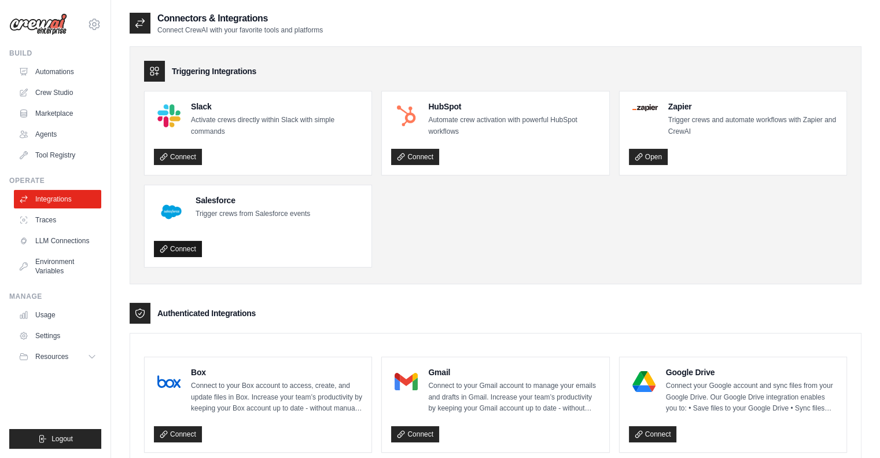
click at [172, 244] on link "Connect" at bounding box center [178, 249] width 48 height 16
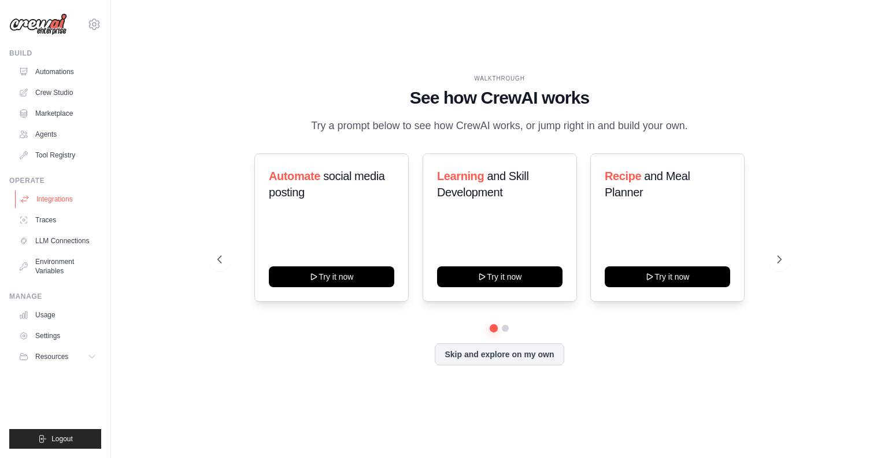
click at [35, 198] on link "Integrations" at bounding box center [58, 199] width 87 height 19
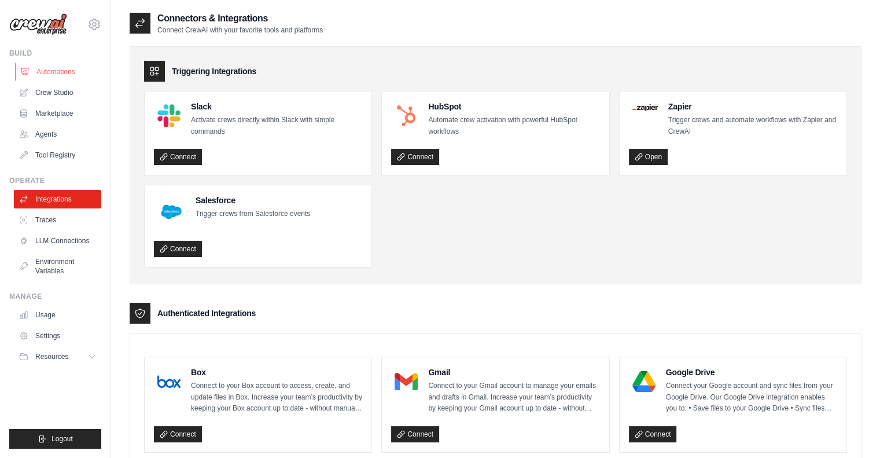
click at [43, 73] on link "Automations" at bounding box center [58, 71] width 87 height 19
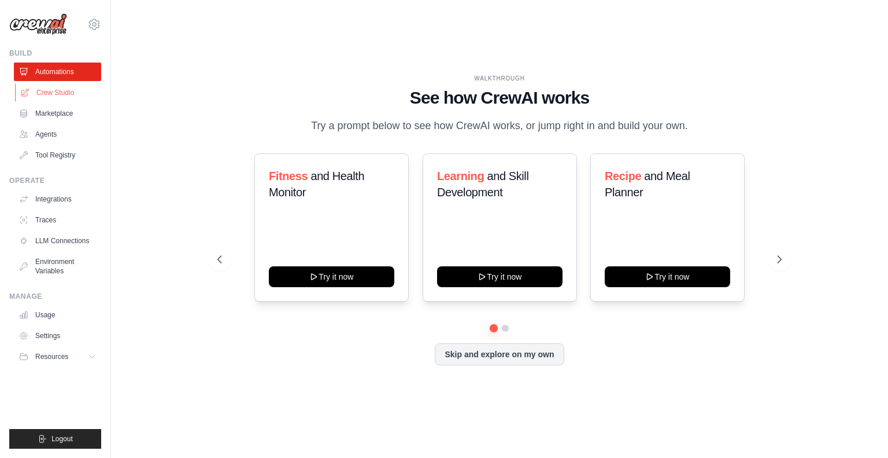
click at [76, 91] on link "Crew Studio" at bounding box center [58, 92] width 87 height 19
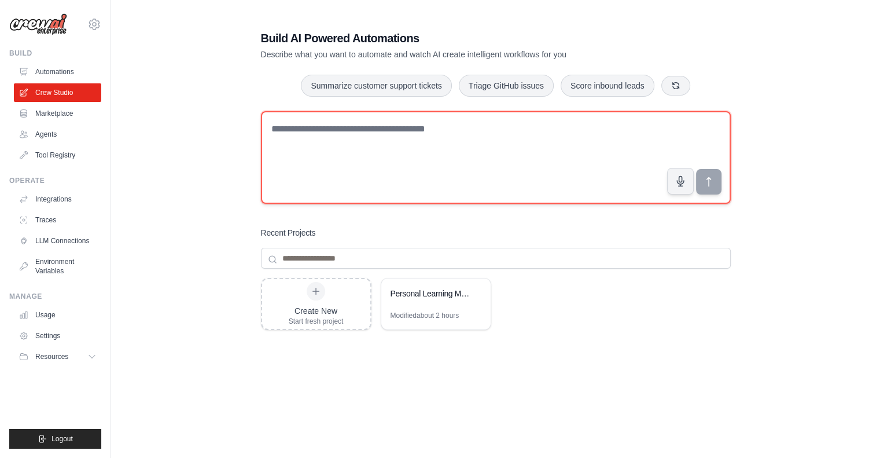
click at [455, 130] on textarea at bounding box center [496, 157] width 470 height 93
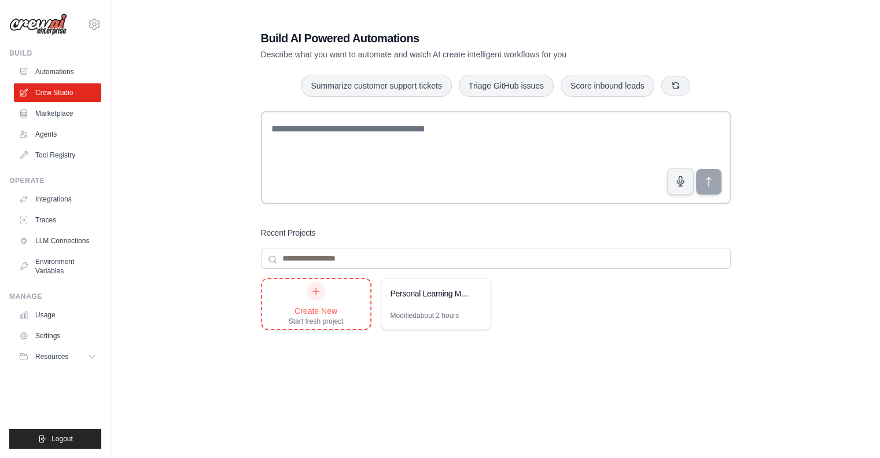
click at [316, 295] on icon at bounding box center [315, 290] width 9 height 9
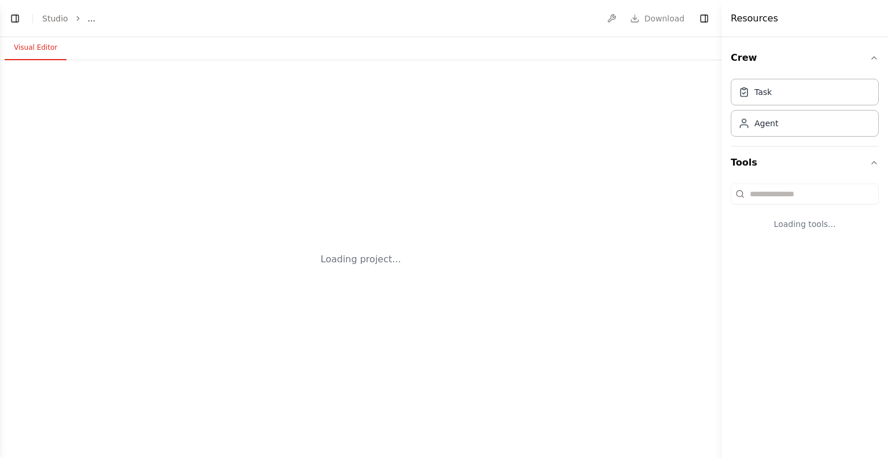
select select "****"
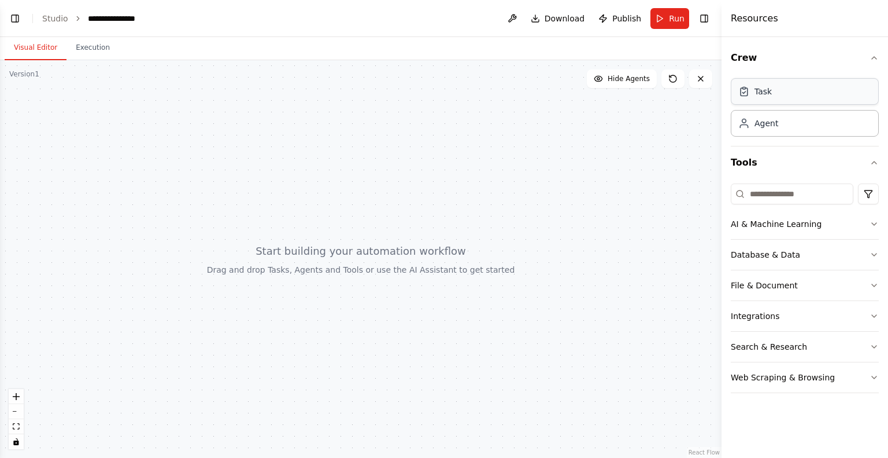
click at [775, 100] on div "Task" at bounding box center [805, 91] width 148 height 27
click at [760, 90] on div "Task" at bounding box center [763, 92] width 17 height 12
drag, startPoint x: 793, startPoint y: 139, endPoint x: 778, endPoint y: 117, distance: 26.6
click at [746, 123] on div "Task Agent" at bounding box center [805, 110] width 148 height 72
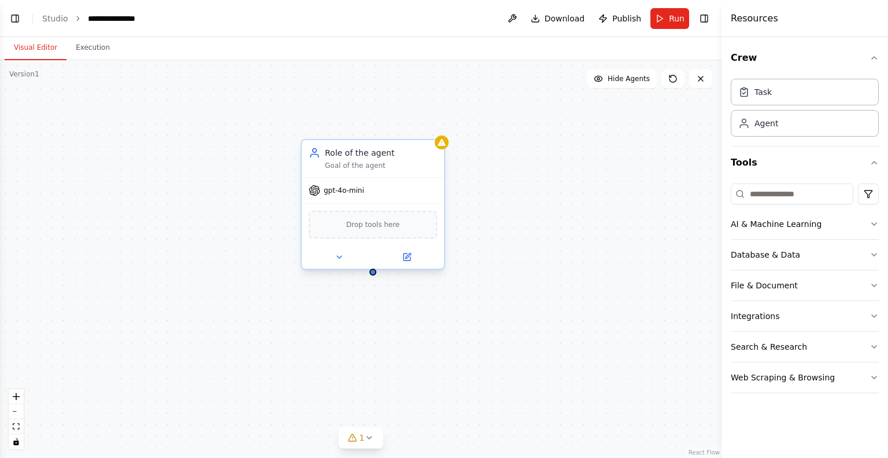
click at [342, 183] on div "gpt-4o-mini" at bounding box center [373, 190] width 142 height 25
click at [345, 194] on div "gpt-4o-mini" at bounding box center [337, 191] width 56 height 12
click at [376, 229] on span "Drop tools here" at bounding box center [373, 225] width 54 height 12
click at [870, 226] on icon "button" at bounding box center [874, 223] width 9 height 9
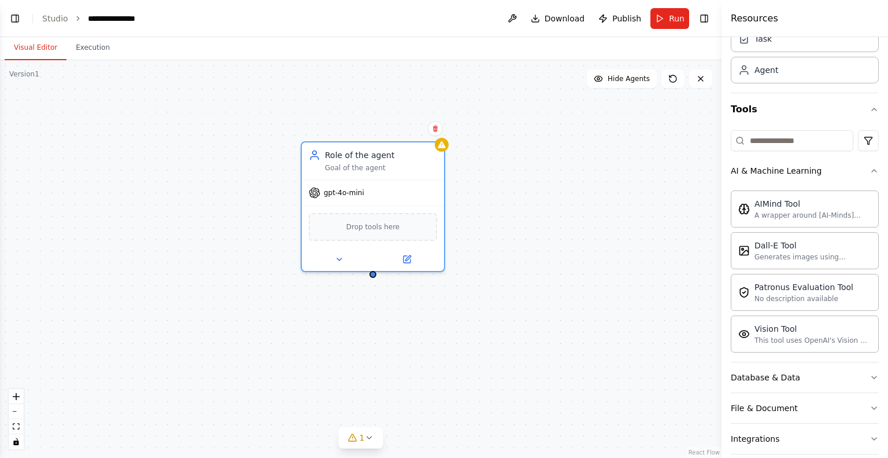
scroll to position [116, 0]
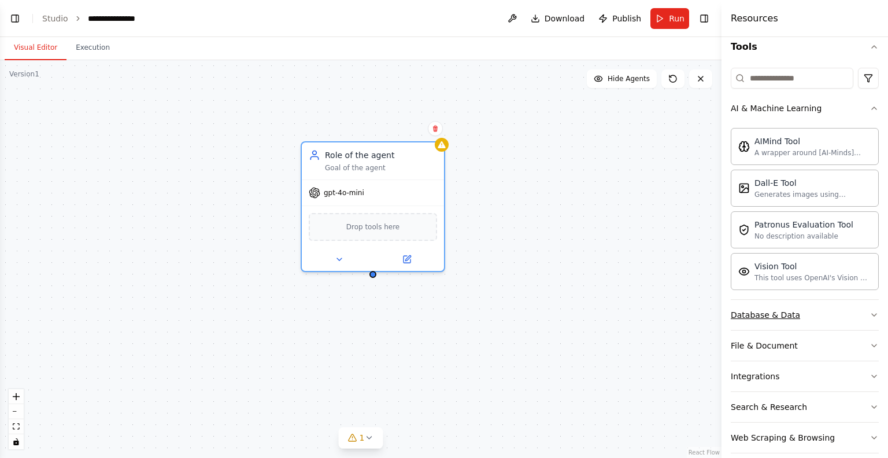
click at [861, 306] on button "Database & Data" at bounding box center [805, 315] width 148 height 30
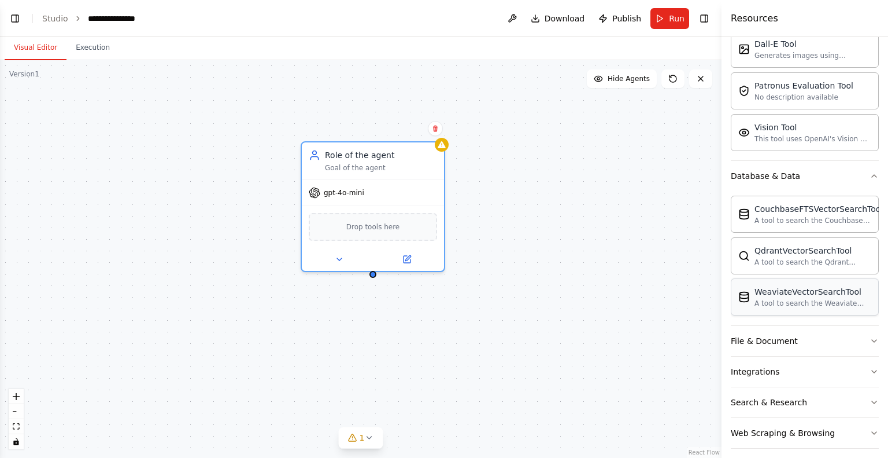
scroll to position [261, 0]
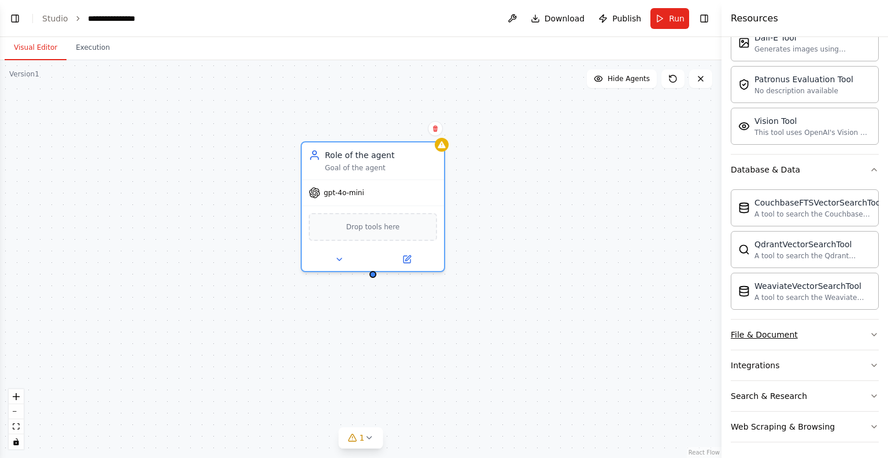
click at [870, 330] on icon "button" at bounding box center [874, 334] width 9 height 9
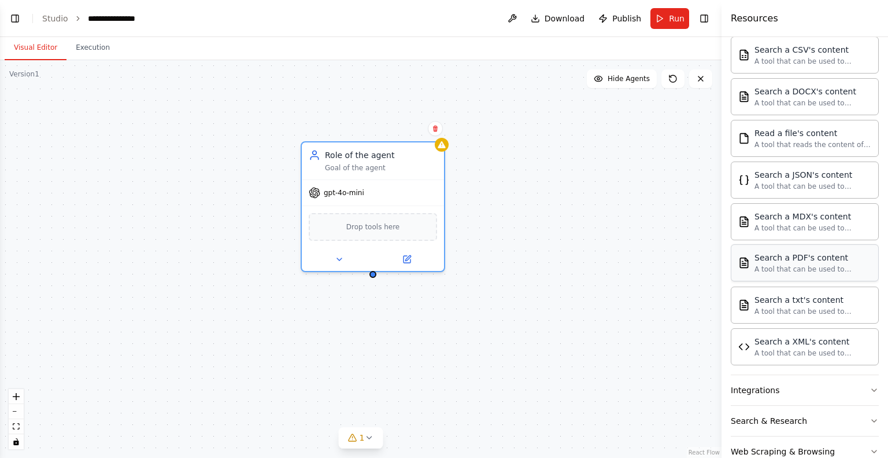
scroll to position [602, 0]
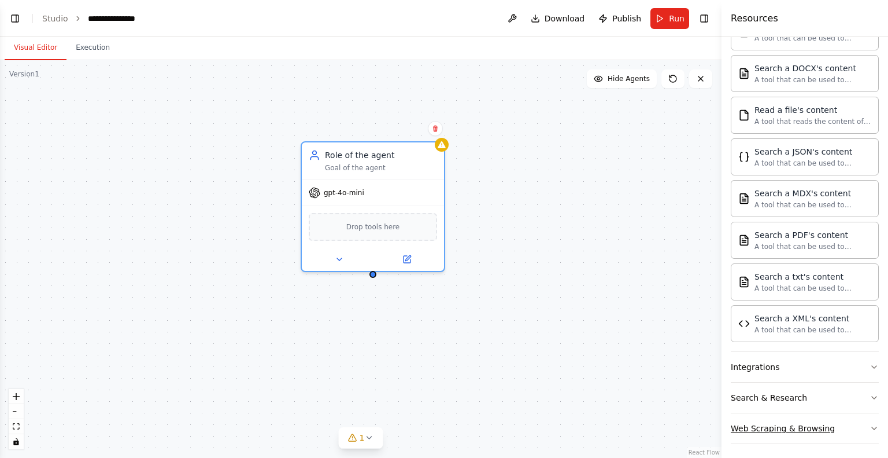
click at [829, 431] on button "Web Scraping & Browsing" at bounding box center [805, 428] width 148 height 30
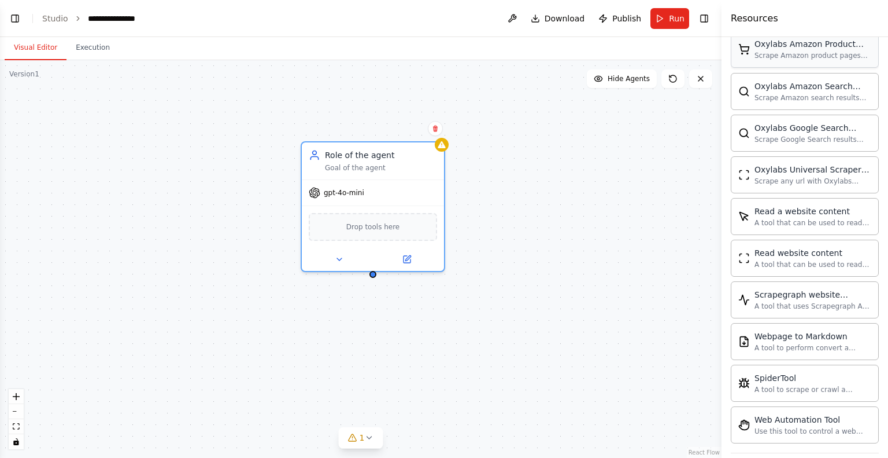
scroll to position [1231, 0]
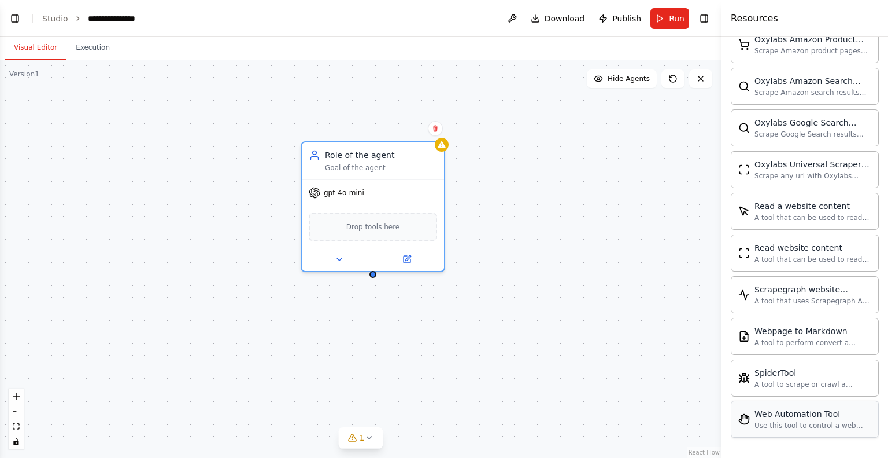
click at [805, 420] on div "Use this tool to control a web browser and interact with websites using natural…" at bounding box center [813, 424] width 117 height 9
click at [373, 227] on img at bounding box center [373, 226] width 14 height 14
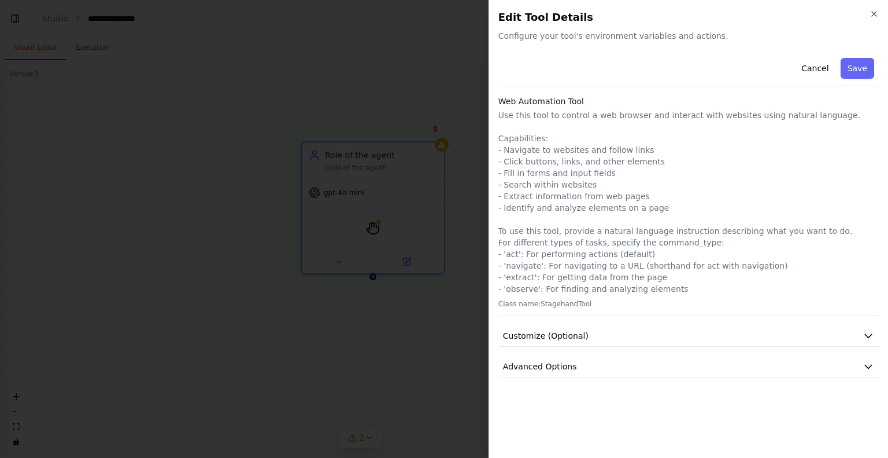
click at [574, 116] on p "Use this tool to control a web browser and interact with websites using natural…" at bounding box center [689, 201] width 381 height 185
click at [576, 117] on p "Use this tool to control a web browser and interact with websites using natural…" at bounding box center [689, 201] width 381 height 185
drag, startPoint x: 576, startPoint y: 117, endPoint x: 591, endPoint y: 119, distance: 14.6
click at [578, 117] on p "Use this tool to control a web browser and interact with websites using natural…" at bounding box center [689, 201] width 381 height 185
drag, startPoint x: 591, startPoint y: 119, endPoint x: 709, endPoint y: 110, distance: 118.3
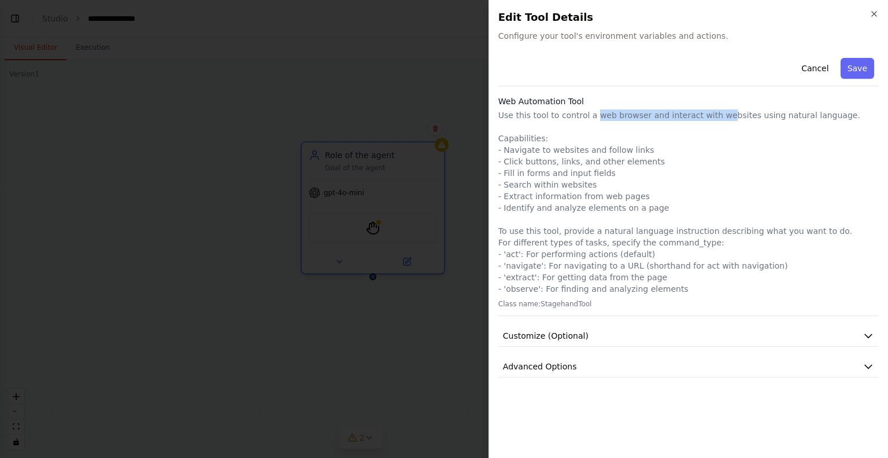
click at [709, 110] on p "Use this tool to control a web browser and interact with websites using natural…" at bounding box center [689, 201] width 381 height 185
click at [709, 111] on p "Use this tool to control a web browser and interact with websites using natural…" at bounding box center [689, 201] width 381 height 185
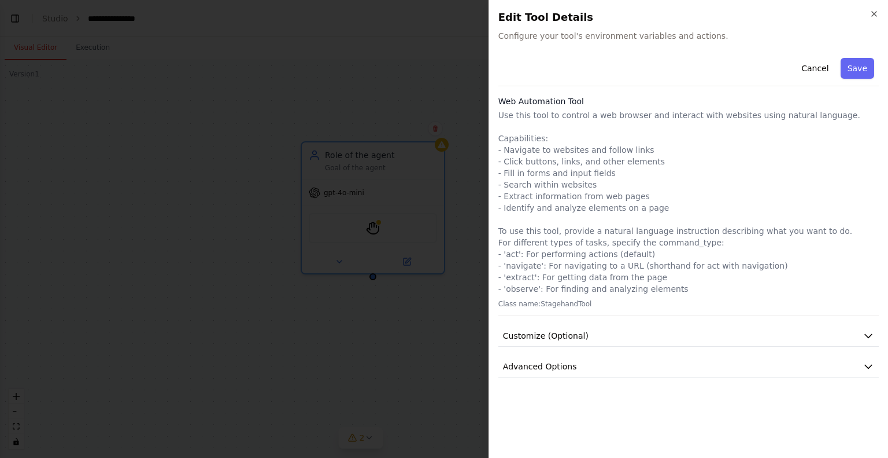
click at [630, 210] on p "Use this tool to control a web browser and interact with websites using natural…" at bounding box center [689, 201] width 381 height 185
drag, startPoint x: 630, startPoint y: 210, endPoint x: 631, endPoint y: 236, distance: 26.1
click at [629, 223] on p "Use this tool to control a web browser and interact with websites using natural…" at bounding box center [689, 201] width 381 height 185
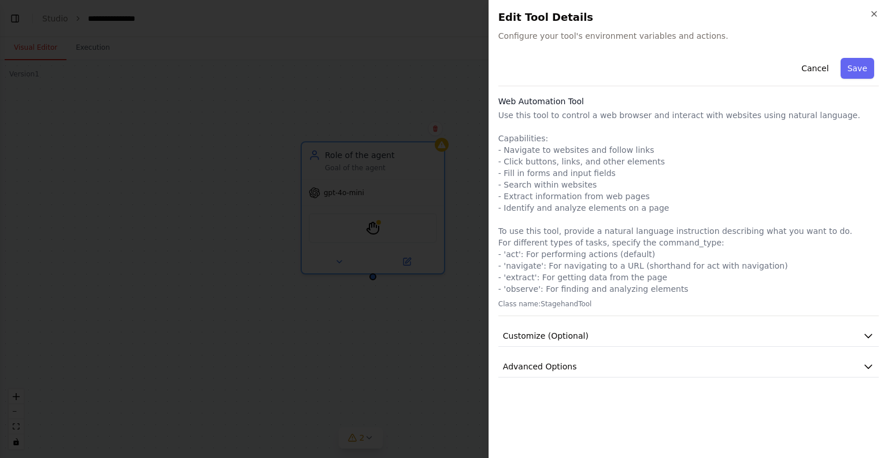
click at [625, 286] on p "Use this tool to control a web browser and interact with websites using natural…" at bounding box center [689, 201] width 381 height 185
click at [623, 286] on p "Use this tool to control a web browser and interact with websites using natural…" at bounding box center [689, 201] width 381 height 185
click at [633, 347] on div "Cancel Save Web Automation Tool Use this tool to control a web browser and inte…" at bounding box center [689, 215] width 381 height 324
click at [630, 340] on button "Customize (Optional)" at bounding box center [689, 335] width 381 height 21
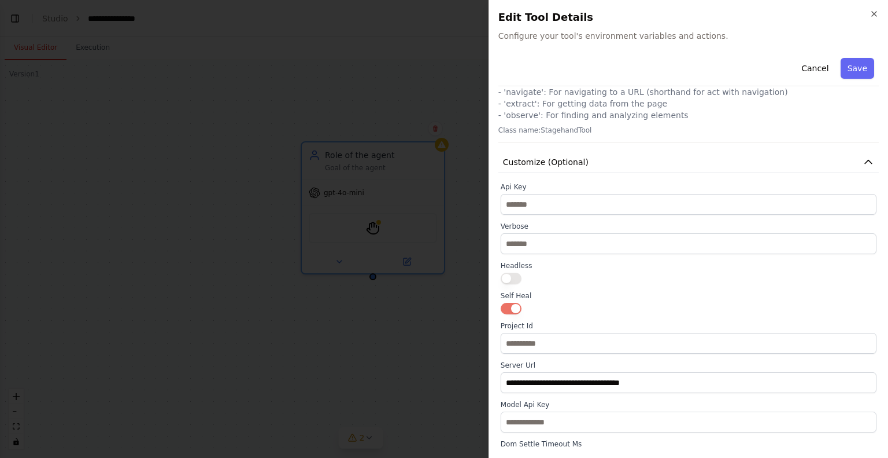
scroll to position [266, 0]
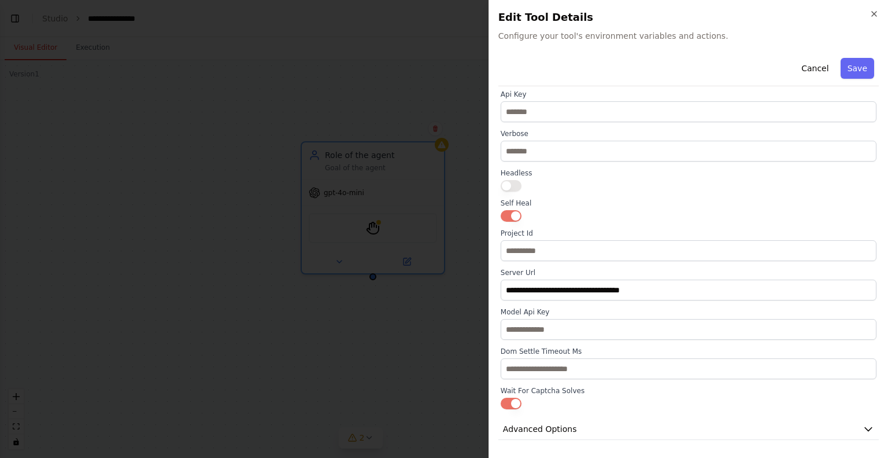
click at [865, 3] on div "**********" at bounding box center [689, 229] width 400 height 458
click at [875, 14] on icon "button" at bounding box center [874, 13] width 9 height 9
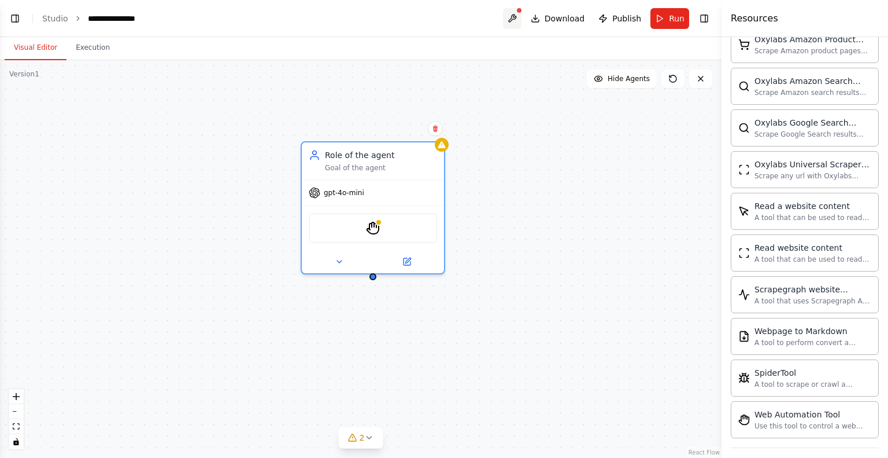
click at [516, 21] on button at bounding box center [512, 18] width 19 height 21
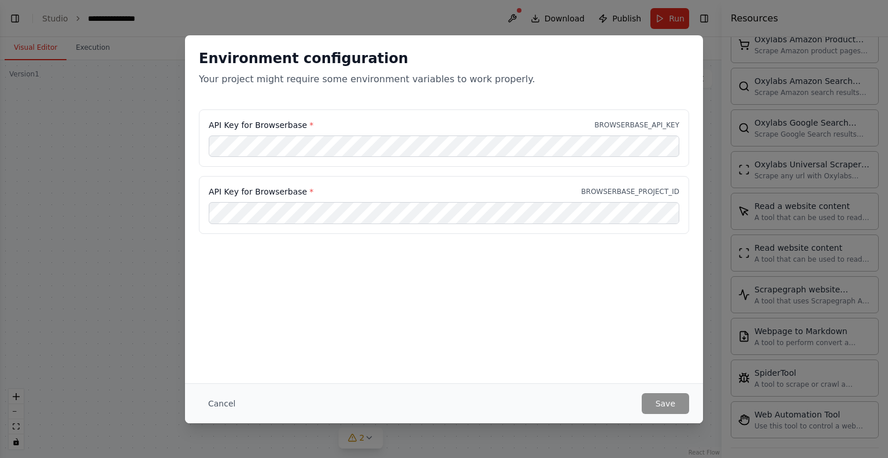
click at [363, 157] on div "API Key for Browserbase * BROWSERBASE_API_KEY" at bounding box center [444, 138] width 490 height 58
click at [363, 156] on div "API Key for Browserbase * BROWSERBASE_API_KEY" at bounding box center [444, 138] width 490 height 58
click at [217, 402] on button "Cancel" at bounding box center [222, 403] width 46 height 21
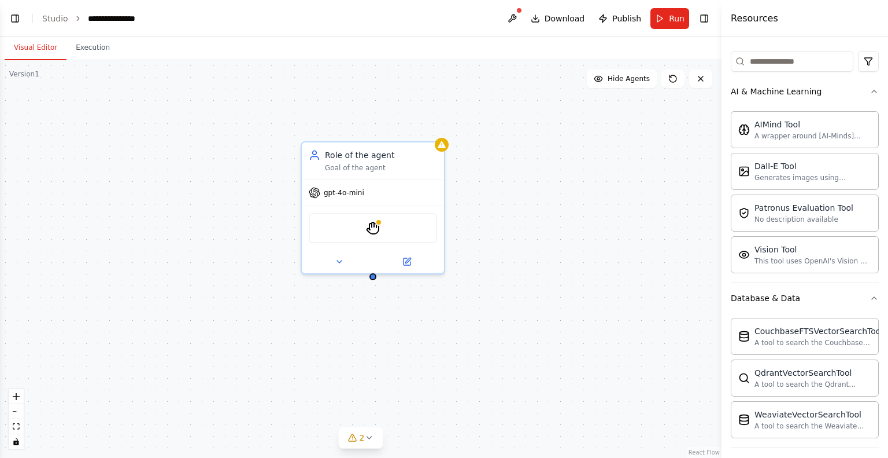
scroll to position [0, 0]
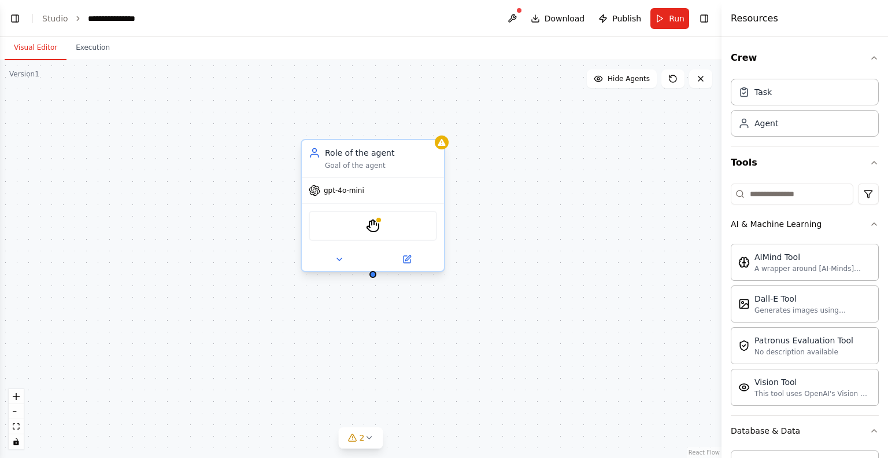
click at [338, 193] on span "gpt-4o-mini" at bounding box center [344, 190] width 40 height 9
click at [336, 193] on span "gpt-4o-mini" at bounding box center [344, 190] width 40 height 9
click at [438, 125] on icon at bounding box center [435, 128] width 7 height 7
click at [408, 127] on button "Confirm" at bounding box center [402, 128] width 41 height 14
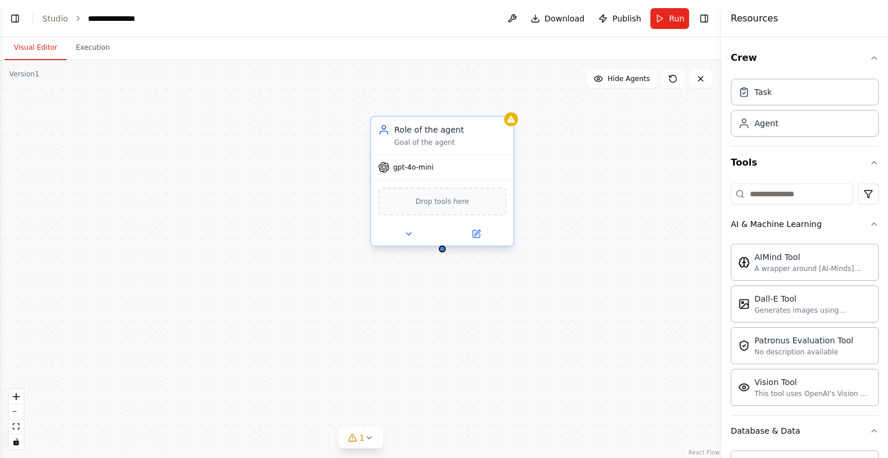
click at [408, 171] on span "gpt-4o-mini" at bounding box center [413, 167] width 40 height 9
drag, startPoint x: 408, startPoint y: 171, endPoint x: 469, endPoint y: 132, distance: 72.5
click at [409, 168] on span "gpt-4o-mini" at bounding box center [413, 167] width 40 height 9
click at [503, 106] on icon at bounding box center [504, 105] width 7 height 7
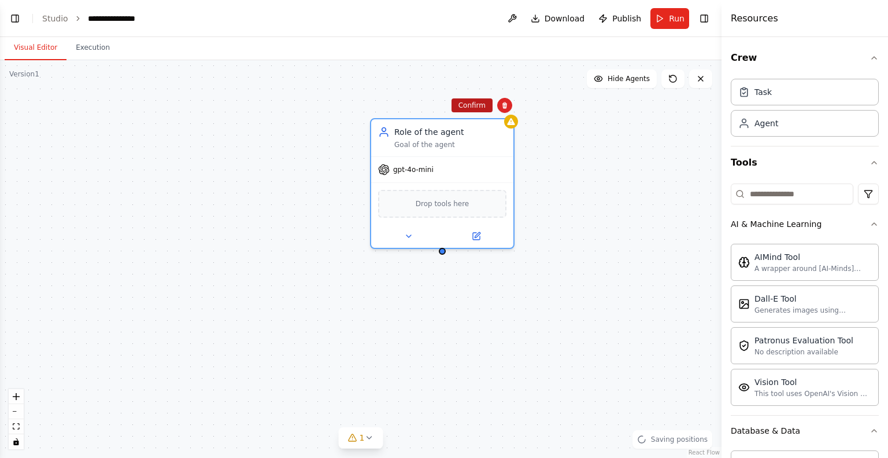
click at [482, 109] on button "Confirm" at bounding box center [472, 105] width 41 height 14
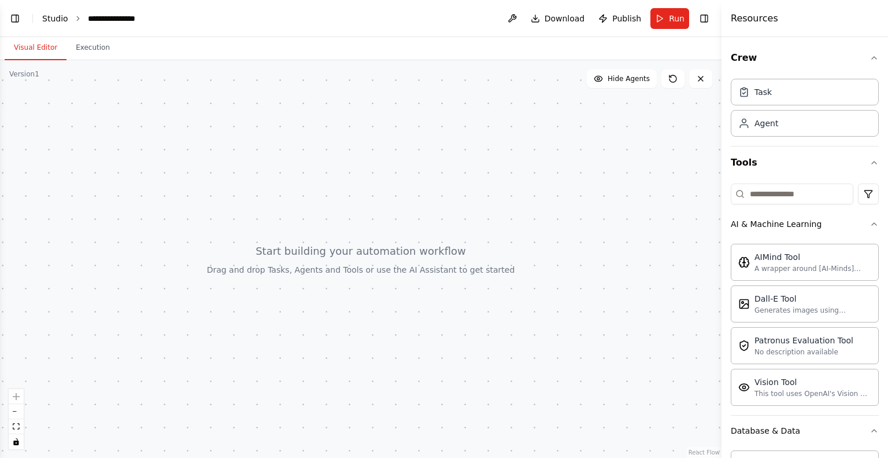
click at [57, 16] on link "Studio" at bounding box center [55, 18] width 26 height 9
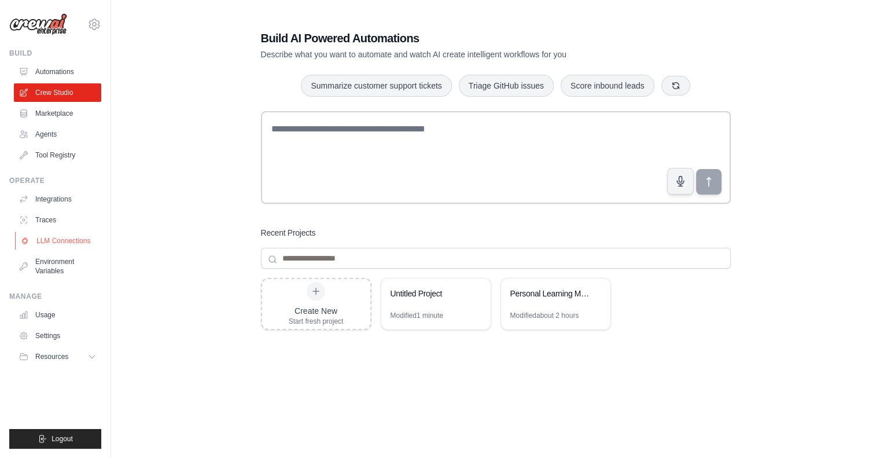
click at [60, 239] on link "LLM Connections" at bounding box center [58, 240] width 87 height 19
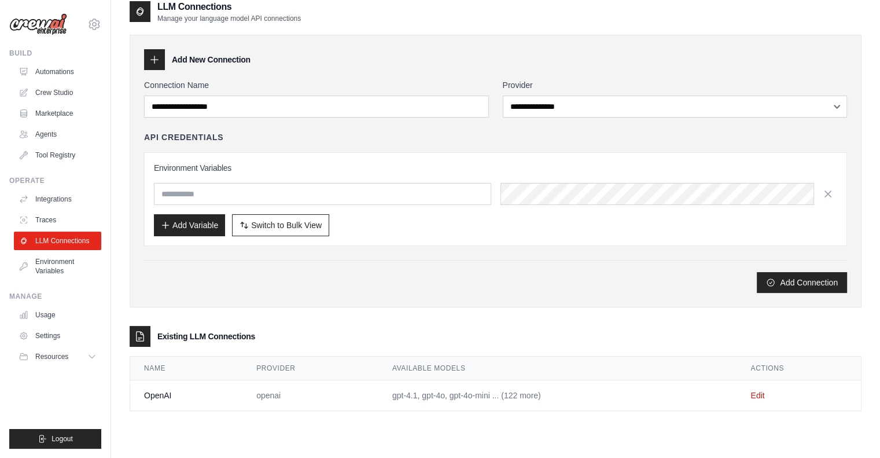
scroll to position [23, 0]
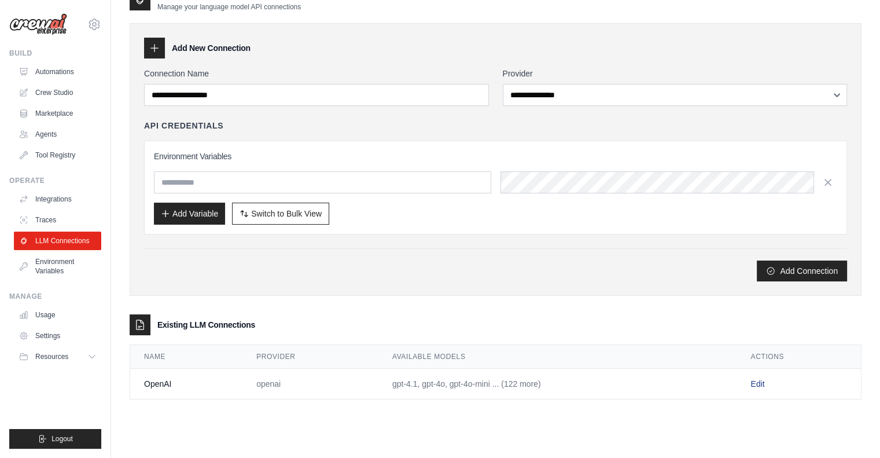
click at [753, 381] on link "Edit" at bounding box center [757, 383] width 14 height 9
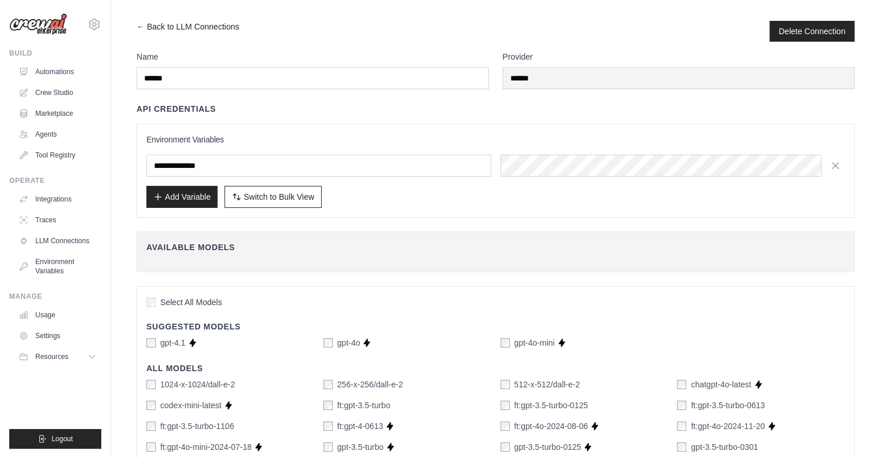
drag, startPoint x: 833, startPoint y: 171, endPoint x: 838, endPoint y: 165, distance: 7.0
click at [835, 168] on button "button" at bounding box center [835, 165] width 19 height 19
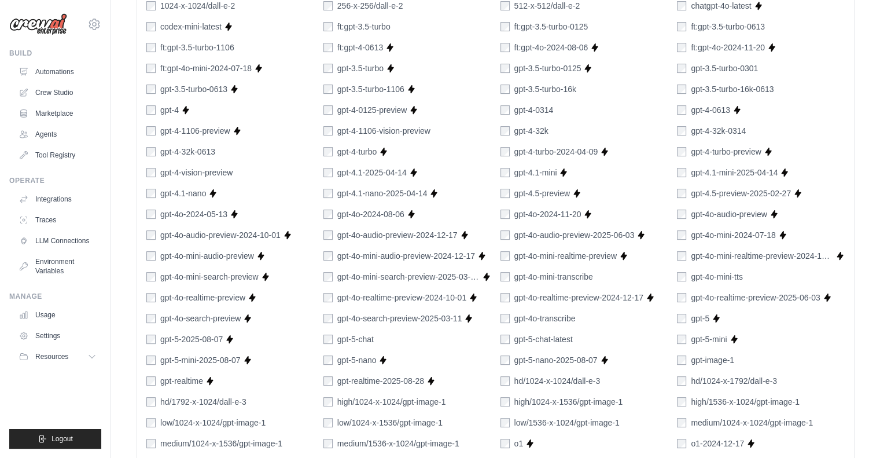
scroll to position [651, 0]
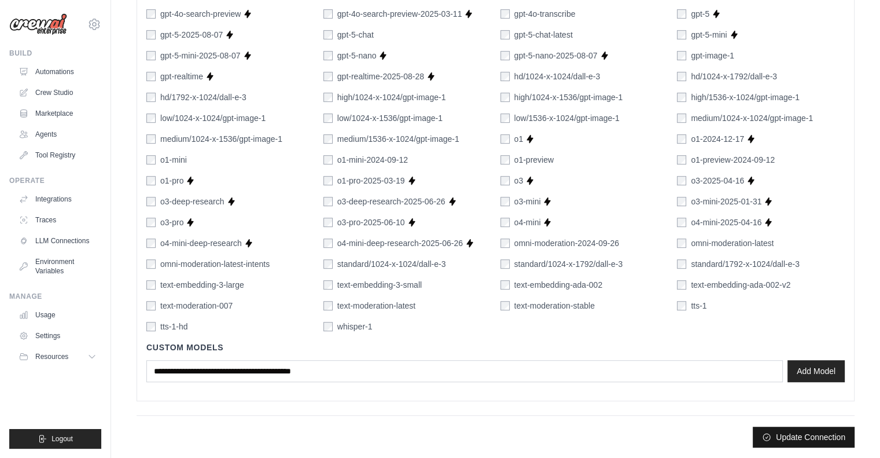
click at [810, 430] on button "Update Connection" at bounding box center [803, 436] width 102 height 21
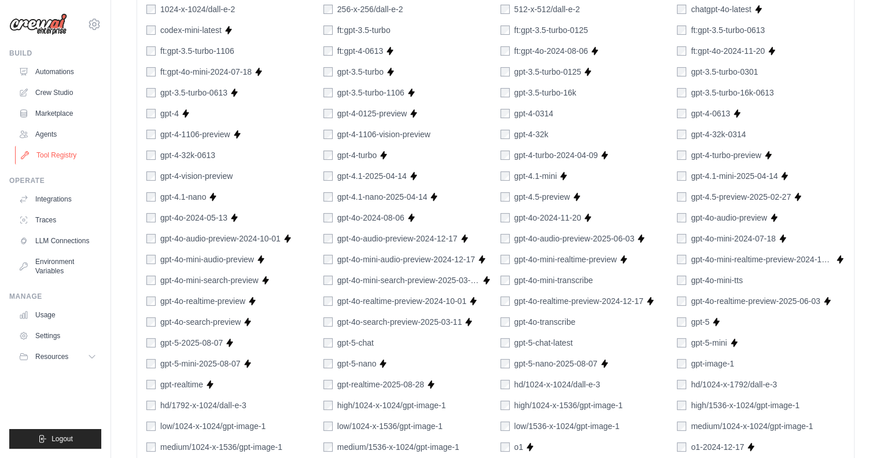
scroll to position [713, 0]
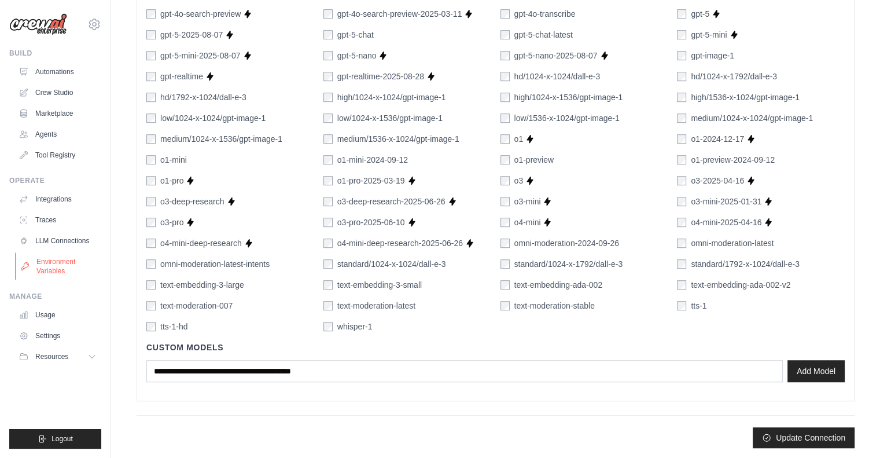
click at [23, 270] on icon at bounding box center [24, 265] width 9 height 9
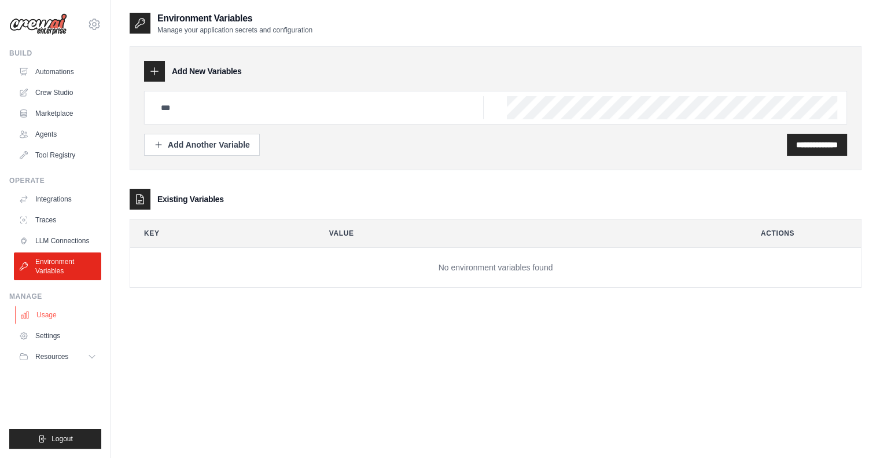
click at [31, 315] on link "Usage" at bounding box center [58, 314] width 87 height 19
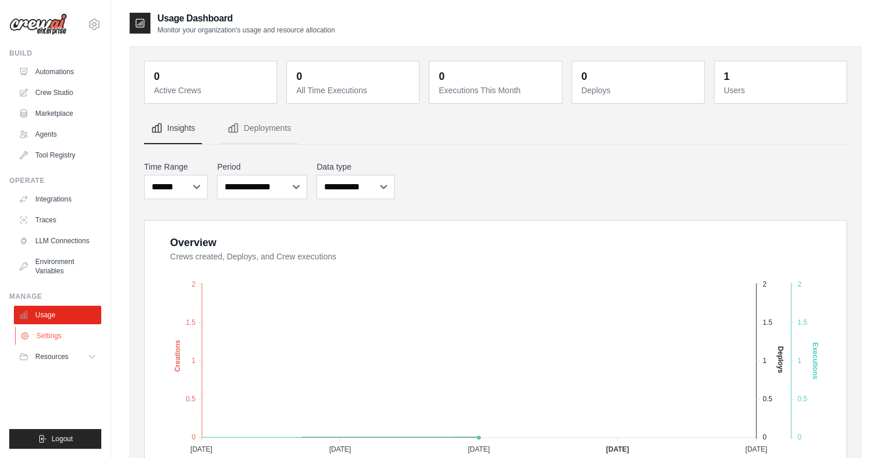
click at [29, 331] on link "Settings" at bounding box center [58, 335] width 87 height 19
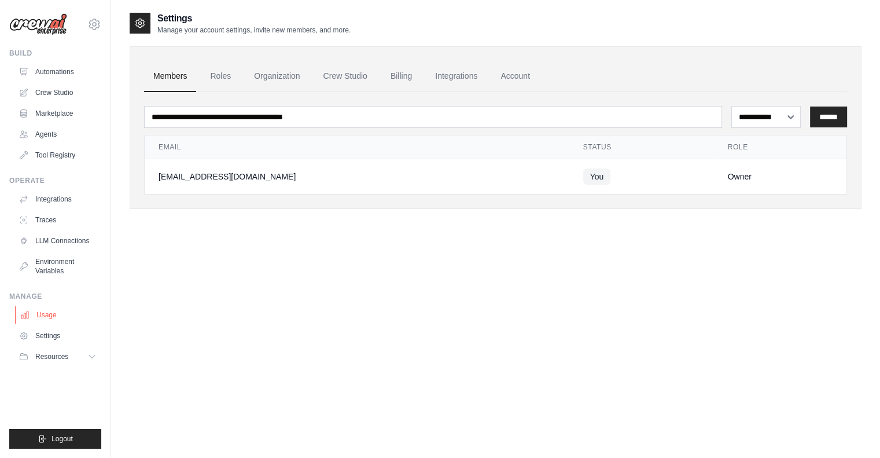
click at [61, 323] on link "Usage" at bounding box center [58, 314] width 87 height 19
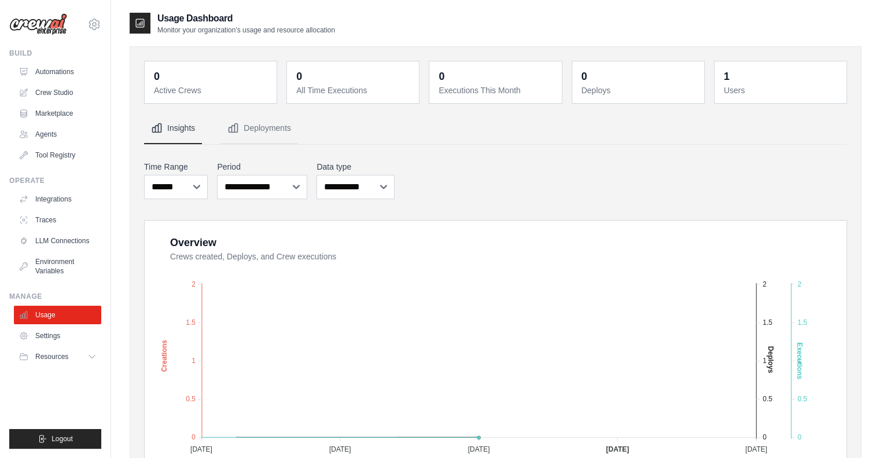
click at [63, 346] on ul "Usage Settings Resources Documentation Blog" at bounding box center [57, 335] width 87 height 60
click at [56, 353] on span "Resources" at bounding box center [51, 356] width 33 height 9
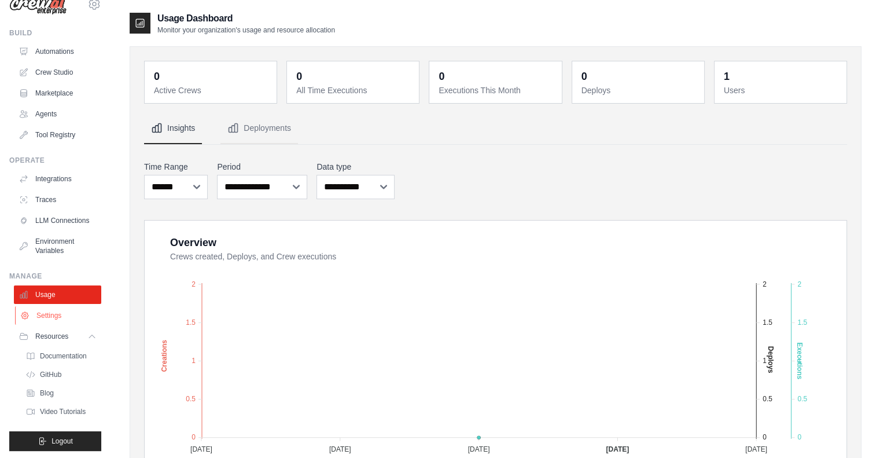
scroll to position [31, 0]
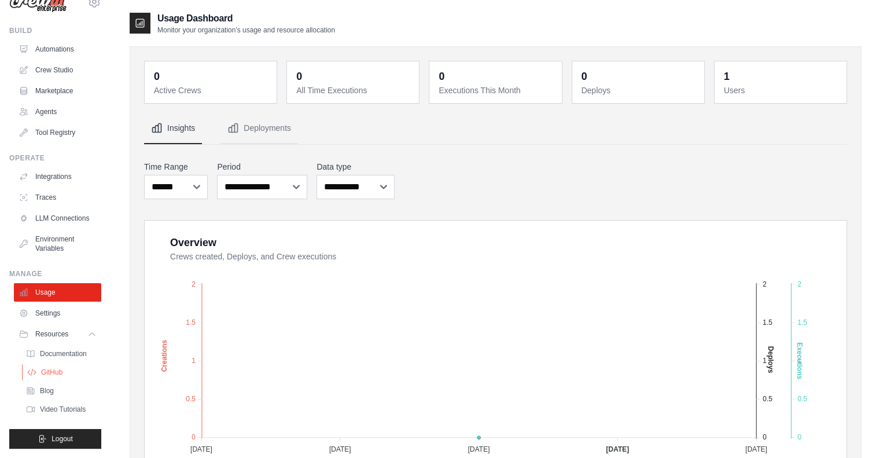
click at [45, 377] on link "GitHub" at bounding box center [62, 372] width 80 height 16
